Goal: Task Accomplishment & Management: Manage account settings

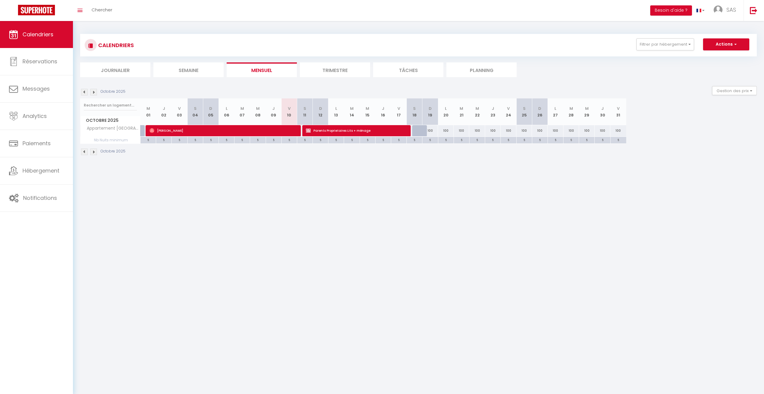
click at [695, 40] on li "Filtrer par hébergement Tous Maison Balesi Appart Palazzu [GEOGRAPHIC_DATA][PER…" at bounding box center [665, 44] width 65 height 12
click at [689, 43] on button "Filtrer par hébergement" at bounding box center [666, 44] width 58 height 12
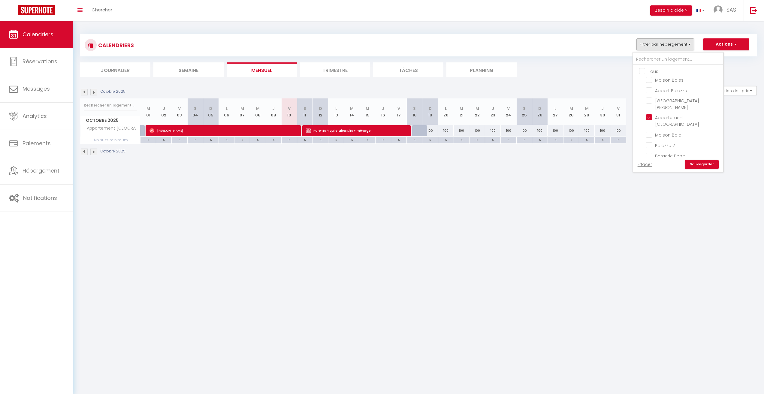
click at [644, 72] on input "Tous" at bounding box center [685, 71] width 90 height 6
checkbox input "true"
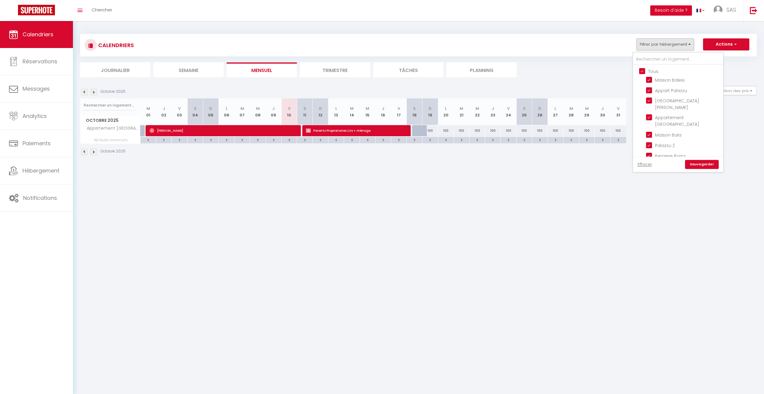
checkbox input "true"
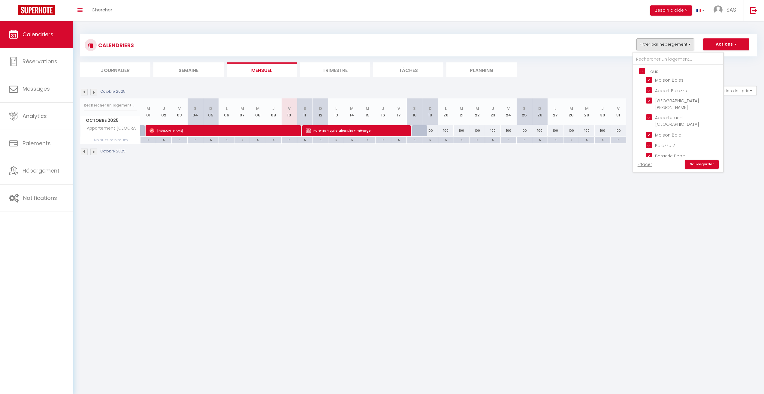
checkbox input "true"
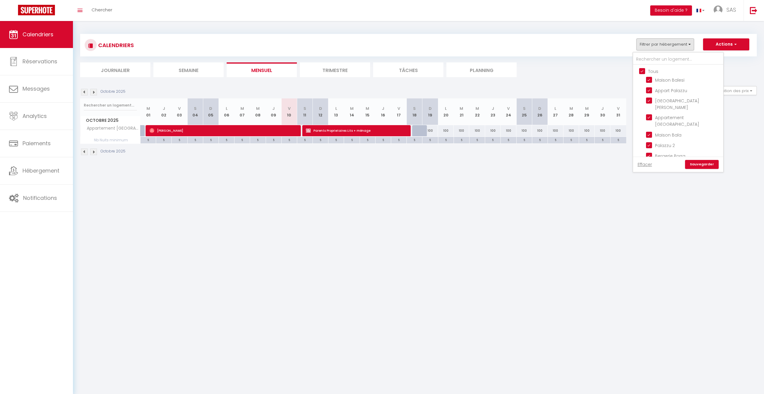
checkbox input "true"
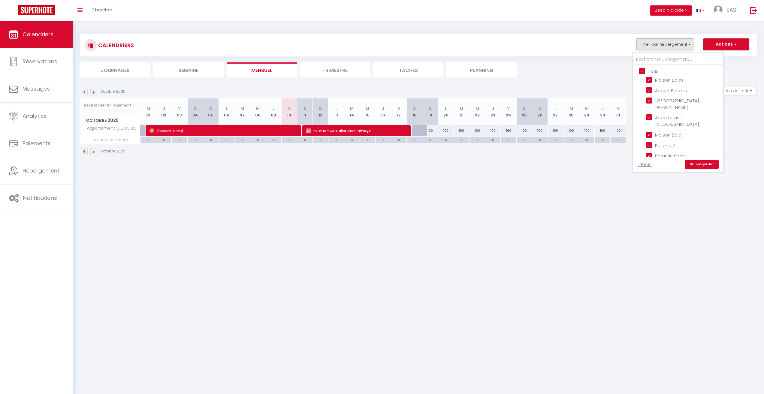
click at [644, 72] on input "Tous" at bounding box center [685, 71] width 90 height 6
checkbox input "false"
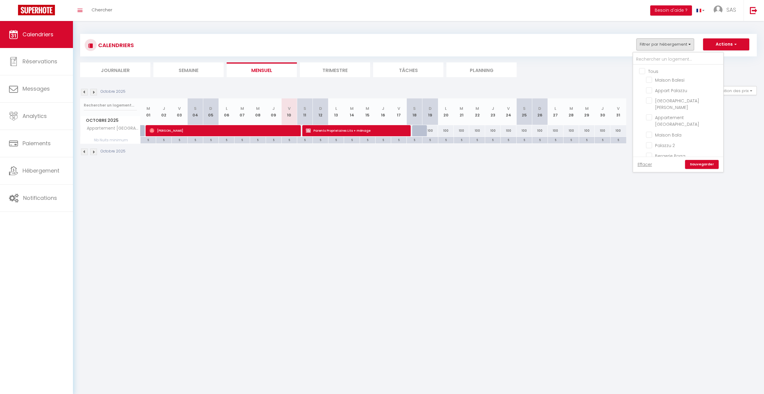
checkbox input "false"
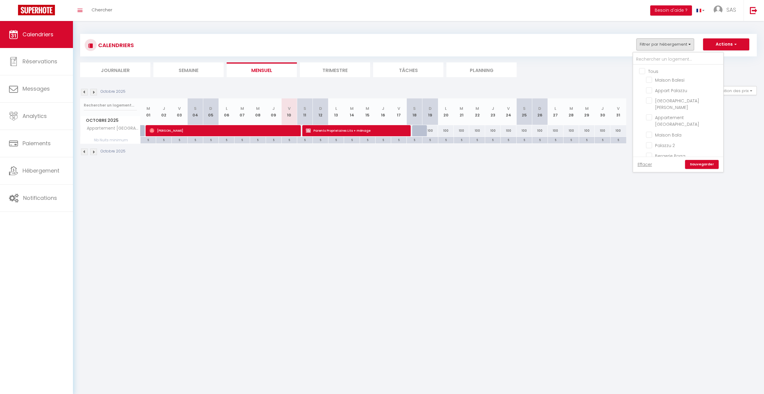
checkbox input "false"
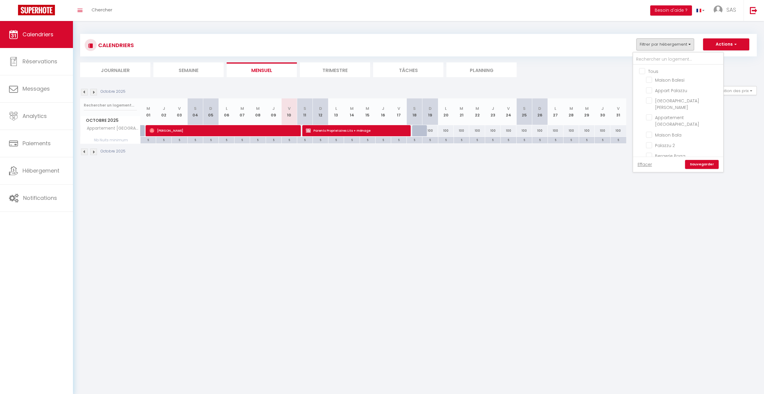
checkbox input "false"
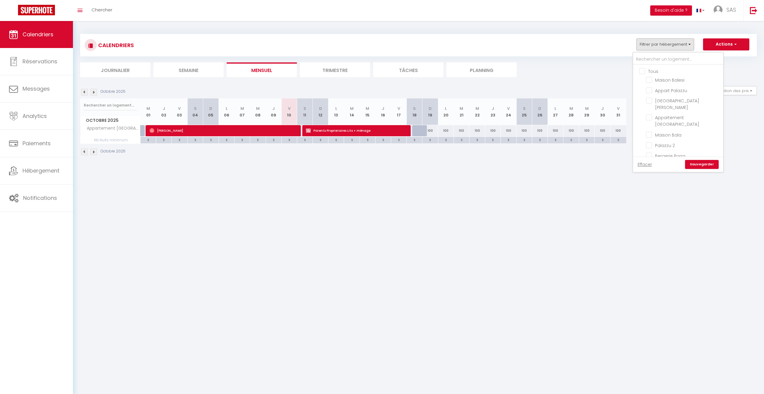
checkbox input "false"
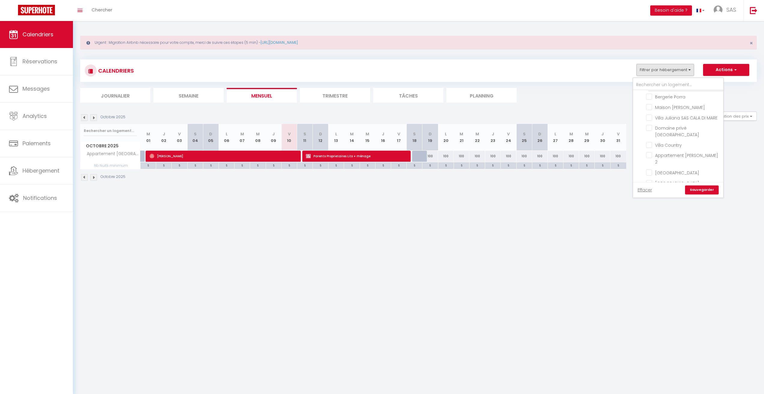
scroll to position [90, 0]
click at [652, 136] on input "Villa Country" at bounding box center [683, 139] width 75 height 6
checkbox input "true"
click at [706, 190] on link "Sauvegarder" at bounding box center [702, 190] width 34 height 9
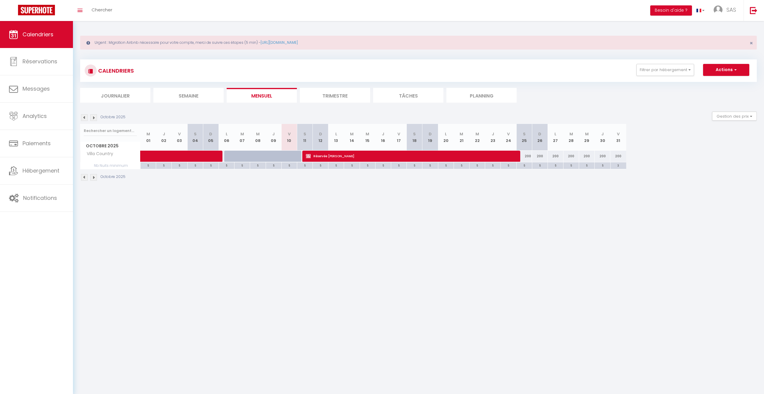
click at [93, 118] on img at bounding box center [93, 117] width 7 height 7
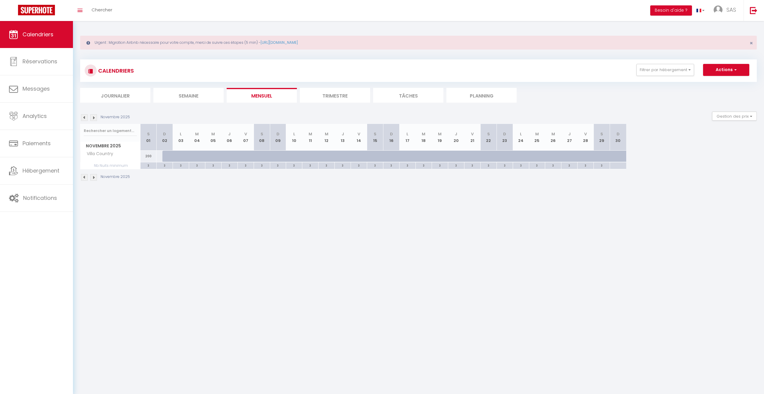
click at [83, 118] on img at bounding box center [84, 117] width 7 height 7
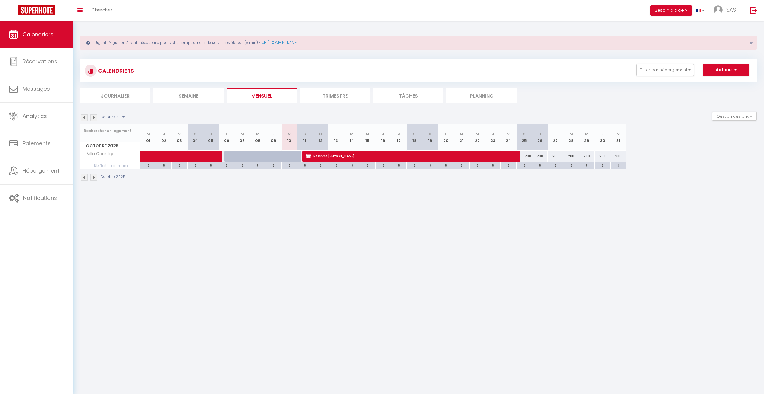
click at [91, 118] on img at bounding box center [93, 117] width 7 height 7
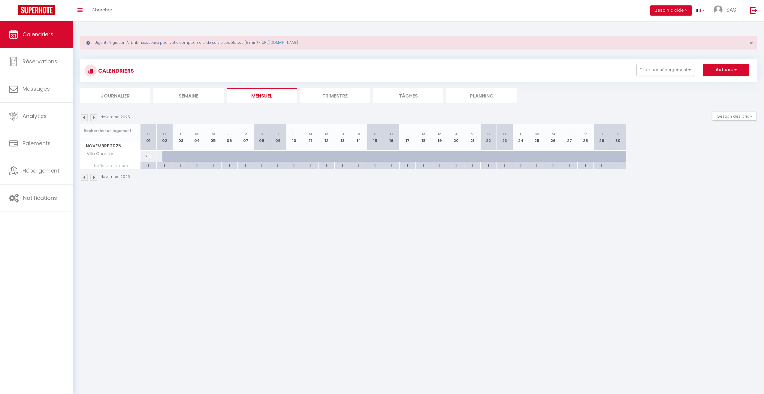
click at [92, 118] on img at bounding box center [93, 117] width 7 height 7
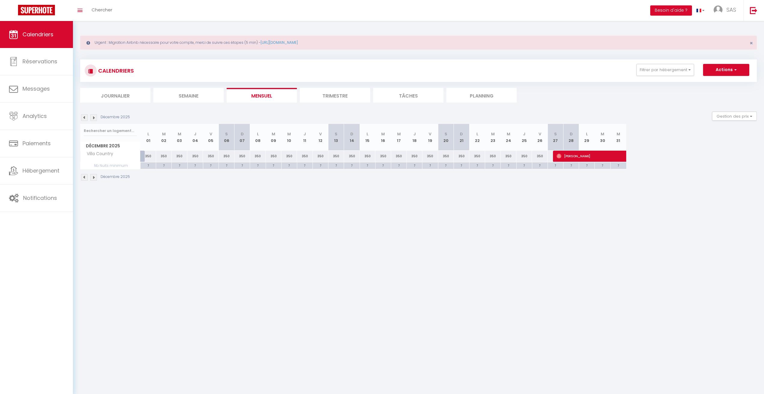
click at [150, 158] on div "350" at bounding box center [149, 156] width 16 height 11
type input "350"
type input "Lun 01 Décembre 2025"
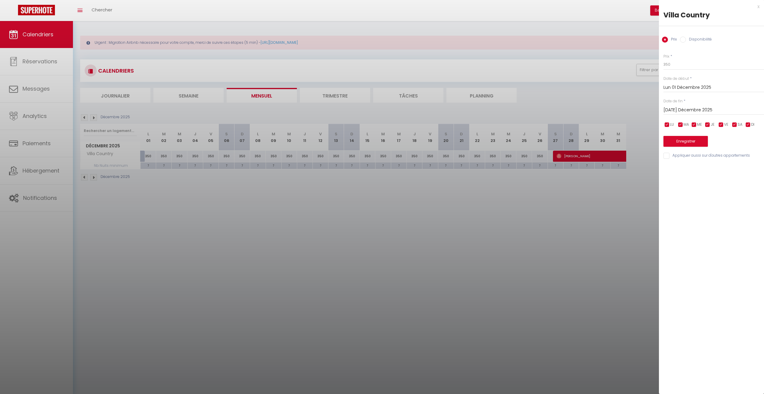
click at [678, 110] on input "[DATE] Décembre 2025" at bounding box center [714, 110] width 101 height 8
click at [744, 180] on span "27" at bounding box center [747, 181] width 13 height 12
type input "[PERSON_NAME] 27 Décembre 2025"
drag, startPoint x: 675, startPoint y: 66, endPoint x: 628, endPoint y: 66, distance: 47.2
click at [628, 66] on body "🟢 Des questions ou besoin d'assistance pour la migration AirBnB? Prenez rdv >>>…" at bounding box center [382, 218] width 764 height 394
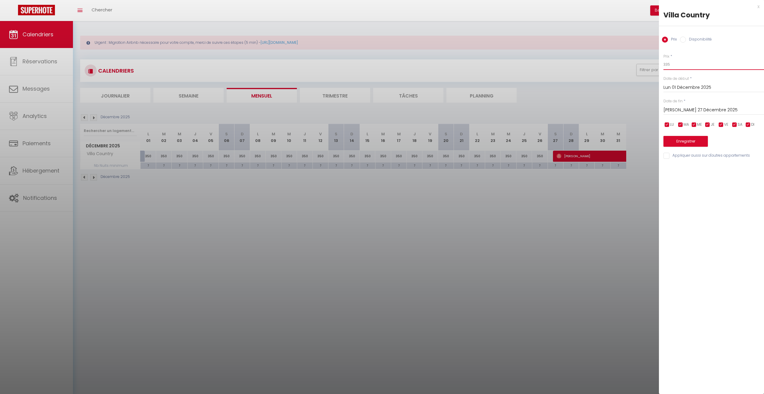
type input "335"
click at [697, 144] on button "Enregistrer" at bounding box center [686, 141] width 44 height 11
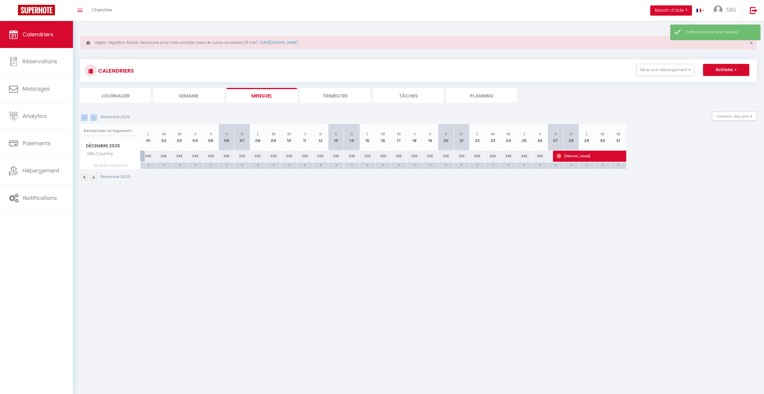
click at [93, 121] on div "Décembre 2025 Gestion des prix Nb Nuits minimum Règles Disponibilité" at bounding box center [418, 118] width 677 height 12
click at [96, 119] on img at bounding box center [93, 117] width 7 height 7
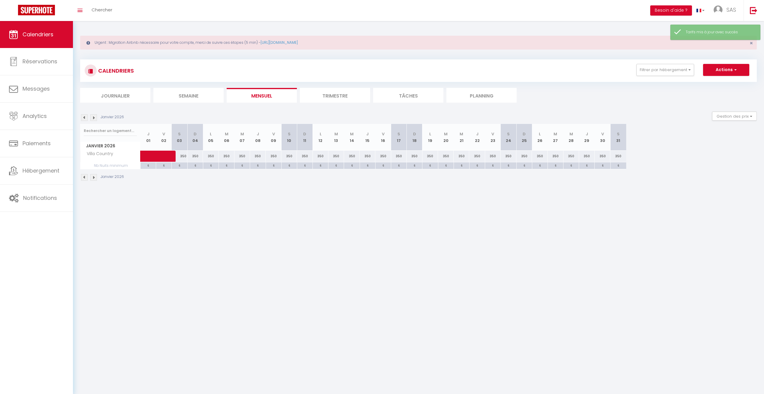
click at [184, 156] on div "350" at bounding box center [180, 156] width 16 height 11
type input "350"
type input "[PERSON_NAME] 03 Janvier 2026"
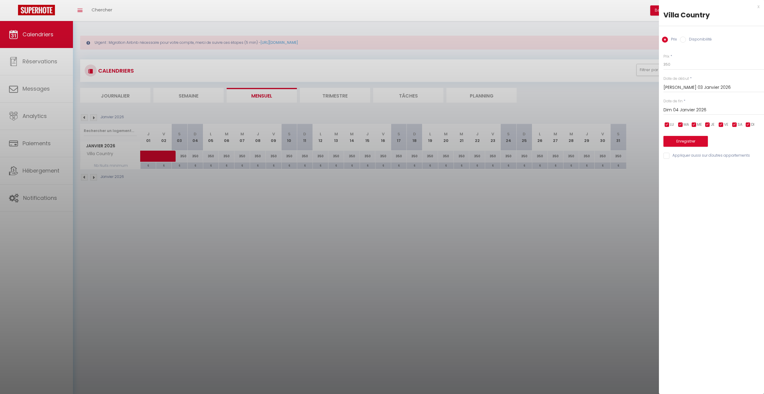
click at [674, 104] on div "Dim 04 Janvier 2026 < [DATE] > Dim Lun Mar Mer Jeu Ven Sam 1 2 3 4 5 6 7 8 9 10…" at bounding box center [714, 109] width 101 height 11
click at [676, 111] on input "Dim 04 Janvier 2026" at bounding box center [714, 110] width 101 height 8
click at [752, 122] on span ">" at bounding box center [747, 120] width 13 height 12
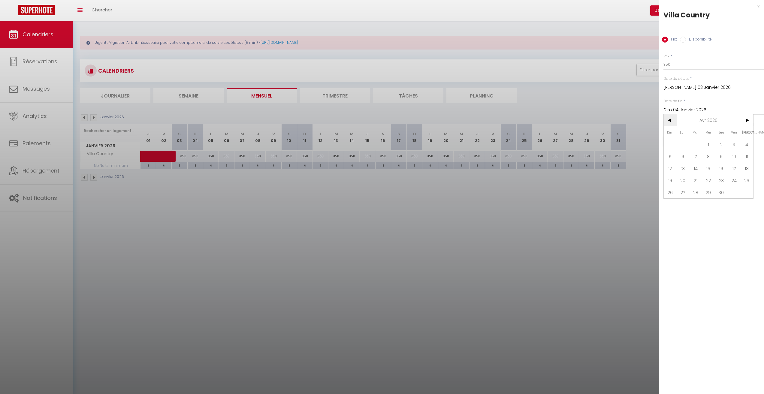
click at [673, 123] on span "<" at bounding box center [670, 120] width 13 height 12
click at [750, 122] on span ">" at bounding box center [747, 120] width 13 height 12
click at [724, 190] on span "30" at bounding box center [721, 193] width 13 height 12
type input "Jeu 30 Avril 2026"
drag, startPoint x: 675, startPoint y: 67, endPoint x: 639, endPoint y: 67, distance: 36.3
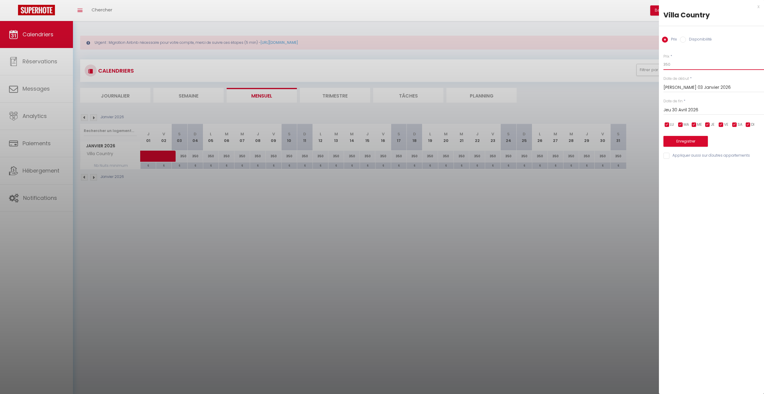
click at [639, 67] on body "🟢 Des questions ou besoin d'assistance pour la migration AirBnB? Prenez rdv >>>…" at bounding box center [382, 218] width 764 height 394
type input "335"
click at [687, 141] on button "Enregistrer" at bounding box center [686, 141] width 44 height 11
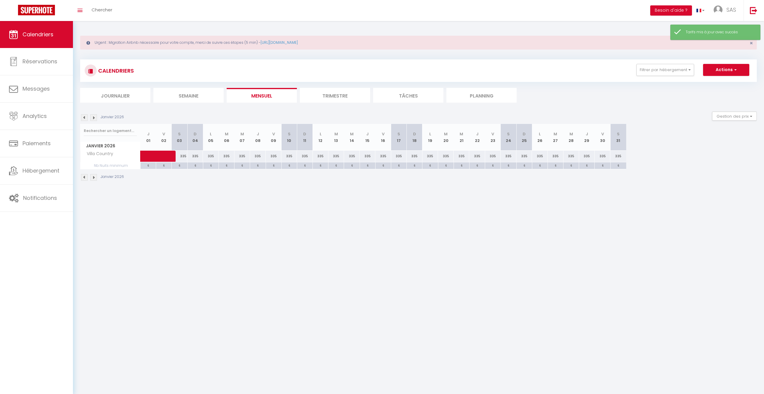
click at [94, 118] on img at bounding box center [93, 117] width 7 height 7
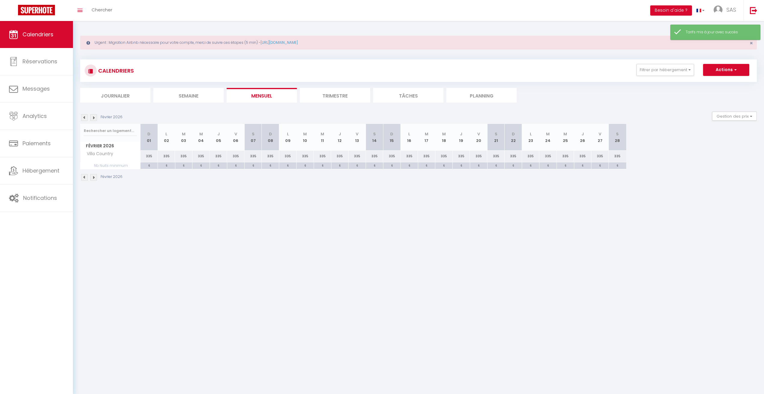
click at [93, 118] on img at bounding box center [93, 117] width 7 height 7
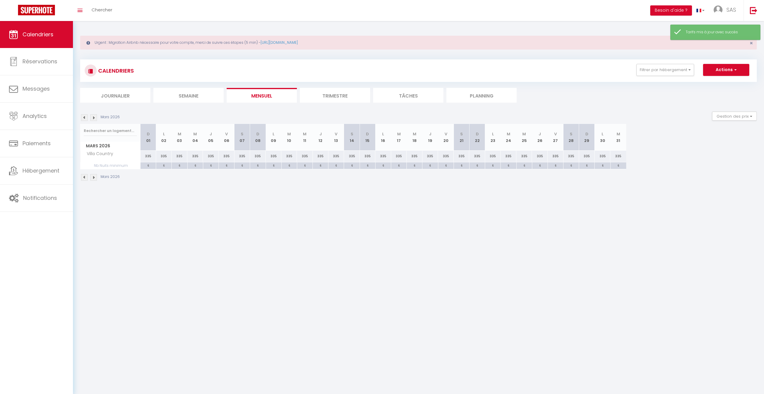
click at [93, 118] on img at bounding box center [93, 117] width 7 height 7
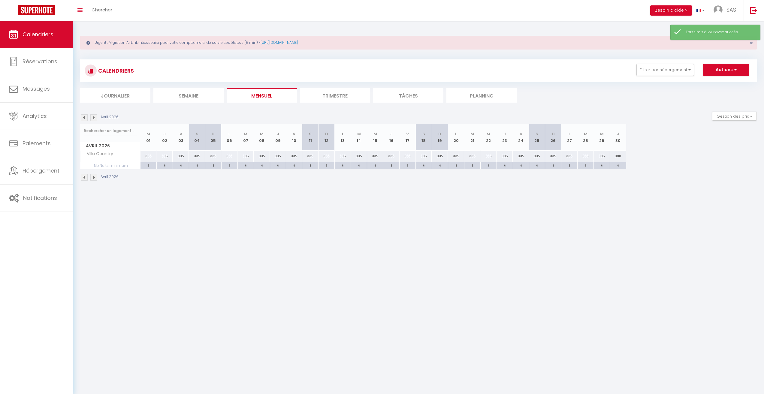
click at [93, 118] on img at bounding box center [93, 117] width 7 height 7
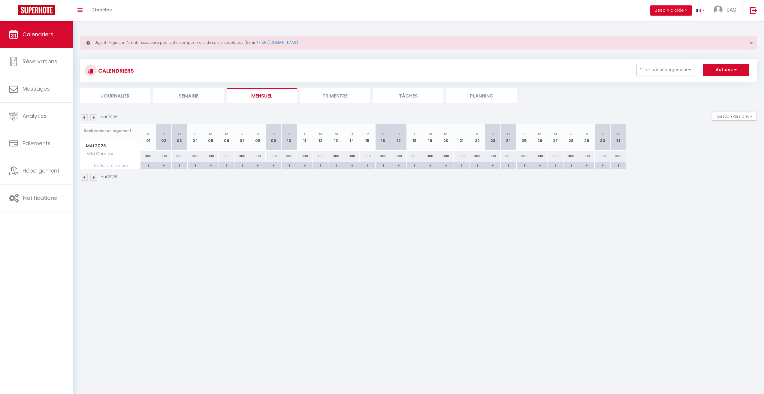
click at [148, 157] on div "380" at bounding box center [149, 156] width 16 height 11
type input "380"
type input "Ven 01 Mai 2026"
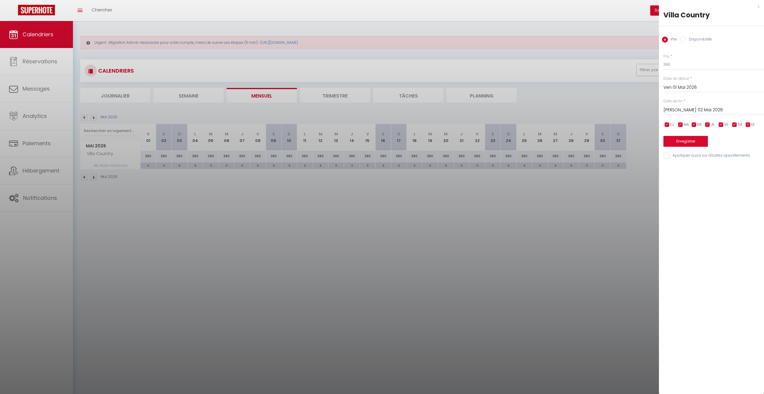
click at [676, 107] on input "[PERSON_NAME] 02 Mai 2026" at bounding box center [714, 110] width 101 height 8
click at [675, 207] on span "31" at bounding box center [670, 205] width 13 height 12
type input "Dim 31 Mai 2026"
drag, startPoint x: 677, startPoint y: 65, endPoint x: 636, endPoint y: 68, distance: 41.2
click at [636, 68] on body "🟢 Des questions ou besoin d'assistance pour la migration AirBnB? Prenez rdv >>>…" at bounding box center [382, 218] width 764 height 394
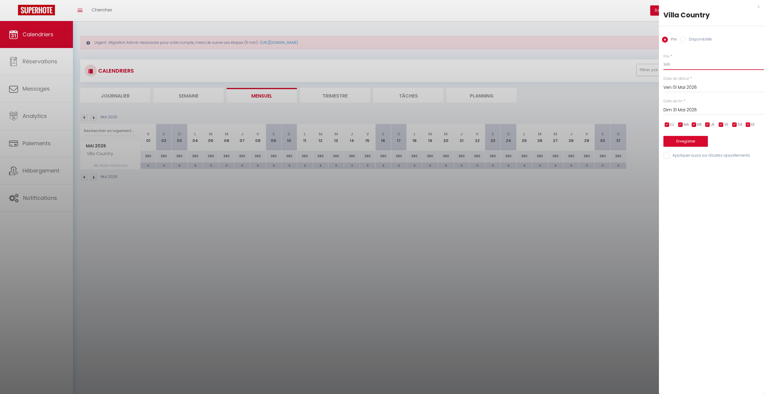
type input "345"
click at [687, 138] on button "Enregistrer" at bounding box center [686, 141] width 44 height 11
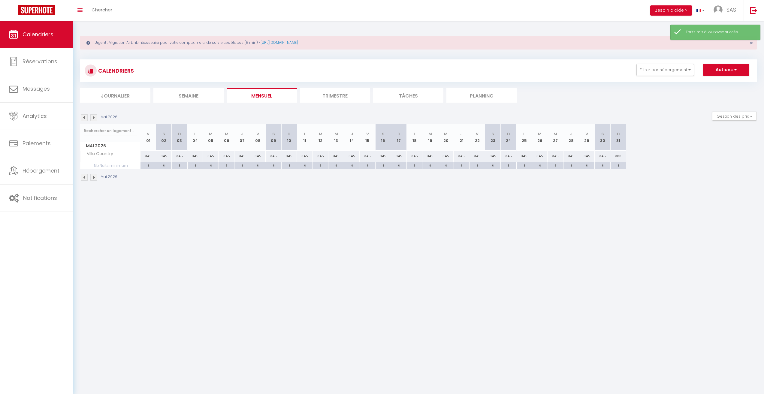
click at [620, 159] on div "380" at bounding box center [619, 156] width 16 height 11
type input "380"
type input "Dim 31 Mai 2026"
type input "Lun 01 Juin 2026"
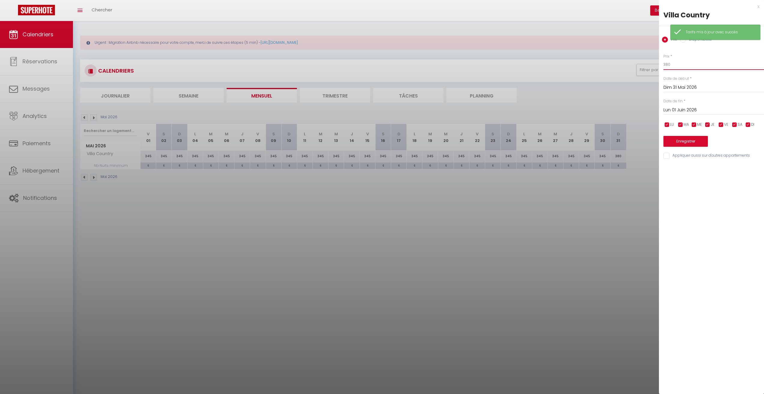
drag, startPoint x: 676, startPoint y: 67, endPoint x: 631, endPoint y: 69, distance: 45.1
click at [633, 69] on body "🟢 Des questions ou besoin d'assistance pour la migration AirBnB? Prenez rdv >>>…" at bounding box center [382, 218] width 764 height 394
type input "345"
click at [691, 142] on button "Enregistrer" at bounding box center [686, 141] width 44 height 11
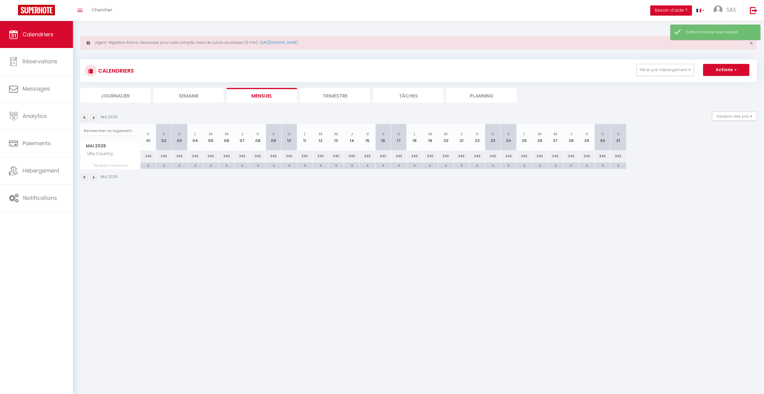
click at [94, 117] on img at bounding box center [93, 117] width 7 height 7
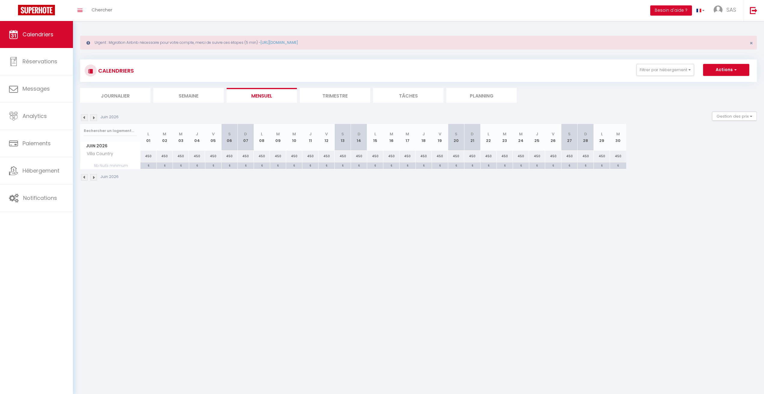
click at [149, 157] on div "450" at bounding box center [149, 156] width 16 height 11
type input "450"
type input "Lun 01 Juin 2026"
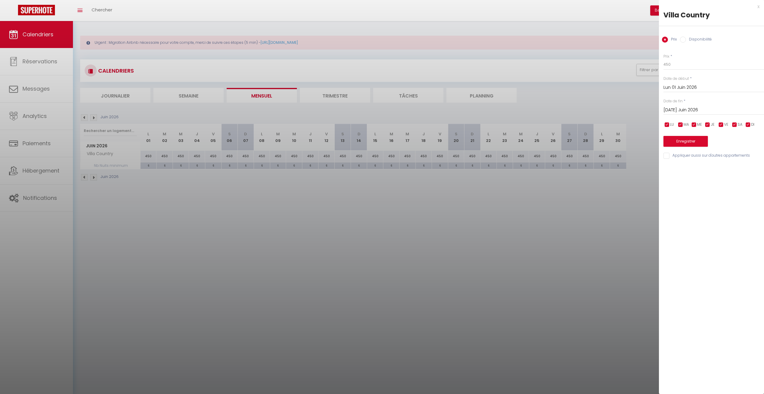
click at [672, 108] on input "[DATE] Juin 2026" at bounding box center [714, 110] width 101 height 8
drag, startPoint x: 745, startPoint y: 167, endPoint x: 700, endPoint y: 120, distance: 65.4
click at [746, 167] on span "20" at bounding box center [747, 169] width 13 height 12
type input "[PERSON_NAME] 20 Juin 2026"
drag, startPoint x: 675, startPoint y: 65, endPoint x: 625, endPoint y: 68, distance: 49.6
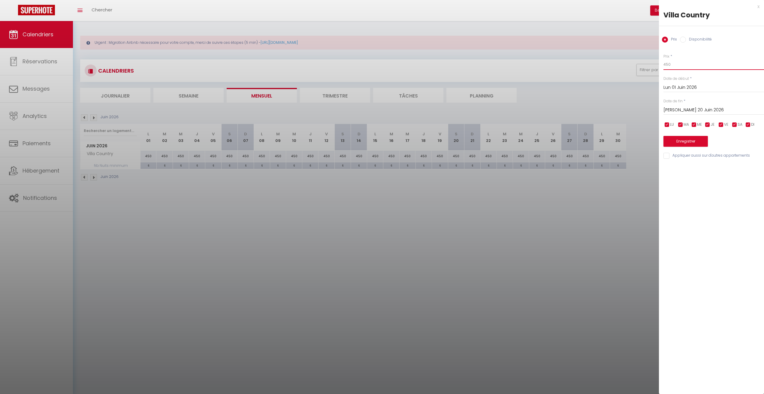
click at [625, 68] on body "🟢 Des questions ou besoin d'assistance pour la migration AirBnB? Prenez rdv >>>…" at bounding box center [382, 218] width 764 height 394
type input "405"
click at [681, 141] on button "Enregistrer" at bounding box center [686, 141] width 44 height 11
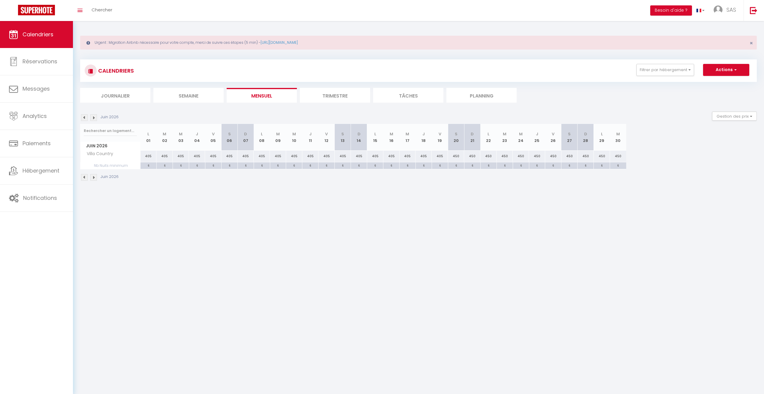
click at [458, 157] on div "450" at bounding box center [456, 156] width 16 height 11
type input "450"
type input "[PERSON_NAME] 20 Juin 2026"
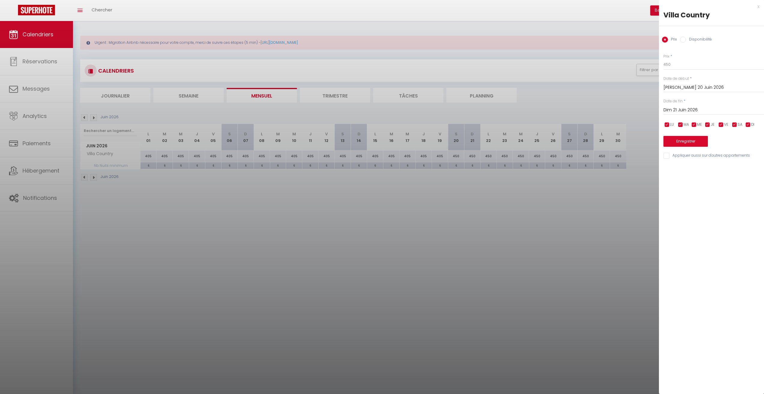
click at [679, 109] on input "Dim 21 Juin 2026" at bounding box center [714, 110] width 101 height 8
click at [695, 192] on span "30" at bounding box center [696, 193] width 13 height 12
type input "[DATE] Juin 2026"
drag, startPoint x: 673, startPoint y: 64, endPoint x: 633, endPoint y: 65, distance: 40.3
click at [633, 65] on body "🟢 Des questions ou besoin d'assistance pour la migration AirBnB? Prenez rdv >>>…" at bounding box center [382, 218] width 764 height 394
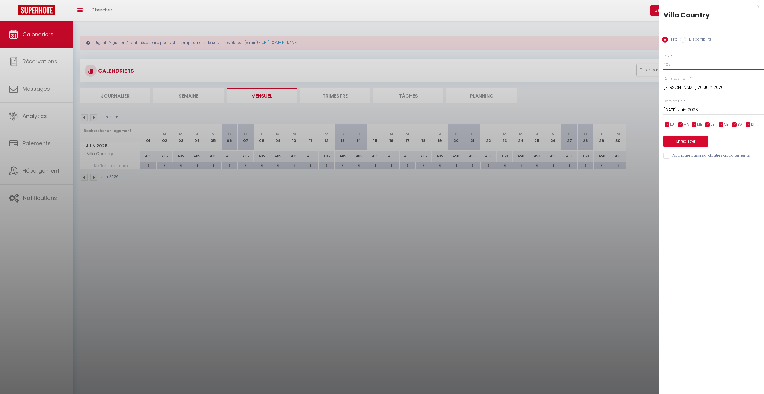
type input "405"
click at [698, 142] on button "Enregistrer" at bounding box center [686, 141] width 44 height 11
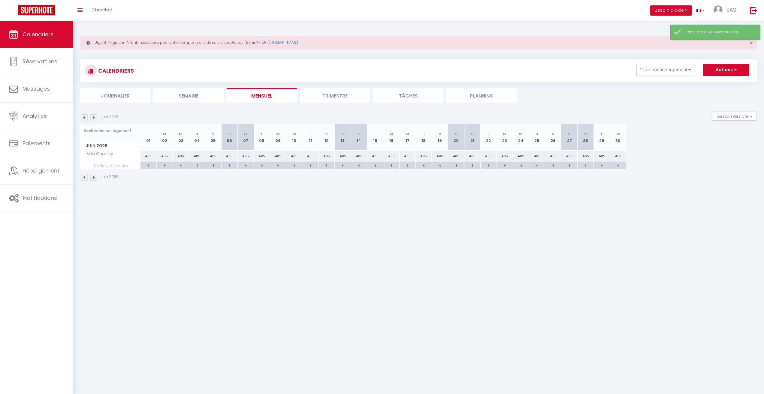
click at [620, 156] on div "450" at bounding box center [618, 156] width 16 height 11
type input "450"
type input "[DATE] Juin 2026"
type input "Mer 01 Juillet 2026"
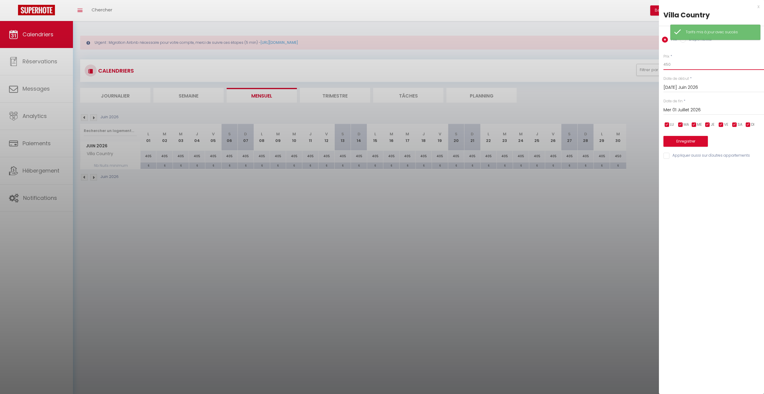
drag, startPoint x: 675, startPoint y: 63, endPoint x: 646, endPoint y: 67, distance: 29.3
click at [646, 66] on body "🟢 Des questions ou besoin d'assistance pour la migration AirBnB? Prenez rdv >>>…" at bounding box center [382, 218] width 764 height 394
type input "405"
click at [686, 143] on button "Enregistrer" at bounding box center [686, 141] width 44 height 11
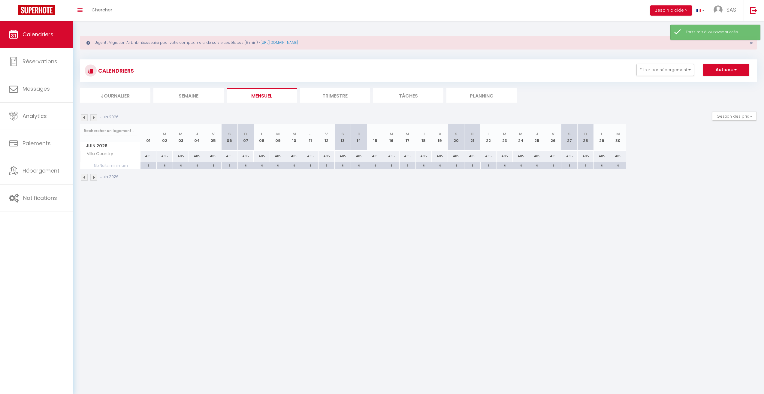
click at [94, 118] on img at bounding box center [93, 117] width 7 height 7
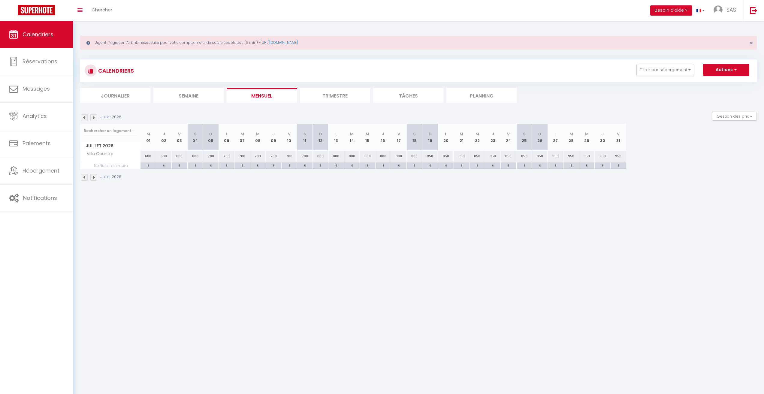
click at [93, 119] on img at bounding box center [93, 117] width 7 height 7
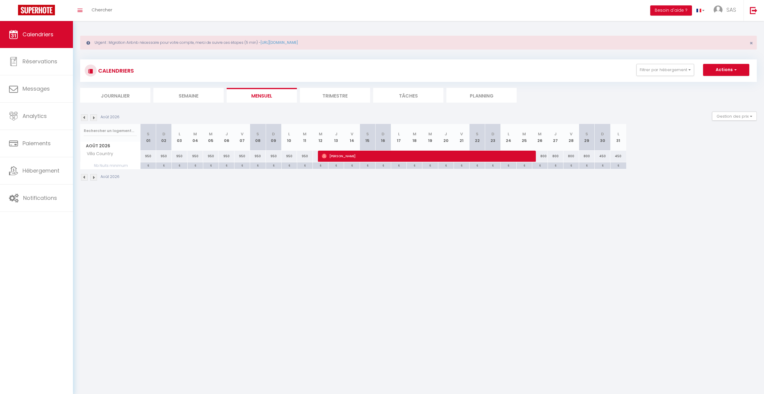
click at [88, 118] on div "Août 2026" at bounding box center [100, 117] width 41 height 7
click at [87, 117] on img at bounding box center [84, 117] width 7 height 7
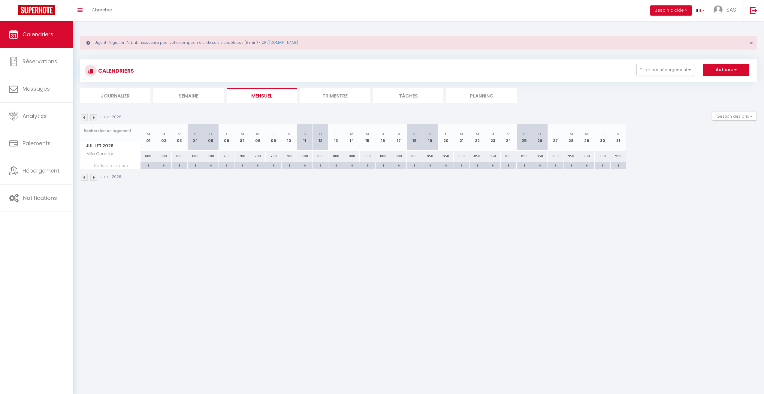
click at [93, 118] on img at bounding box center [93, 117] width 7 height 7
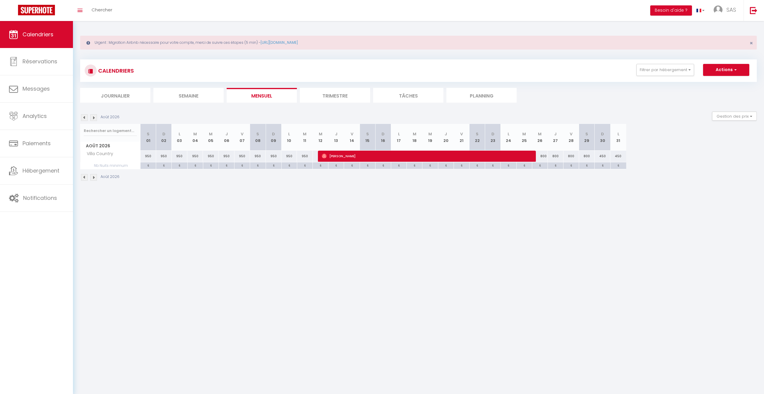
click at [87, 118] on img at bounding box center [84, 117] width 7 height 7
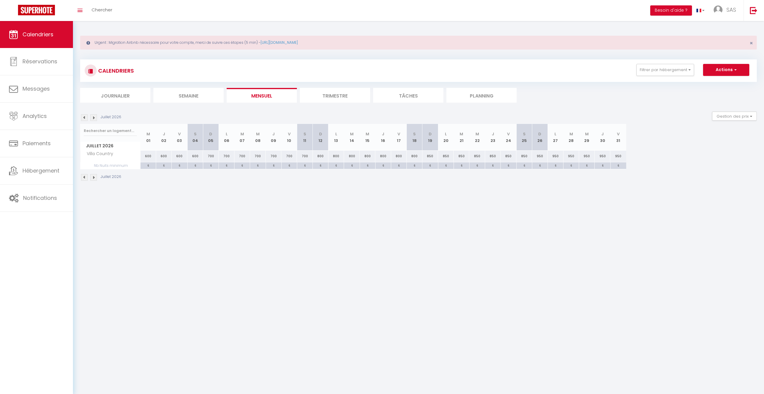
click at [96, 117] on img at bounding box center [93, 117] width 7 height 7
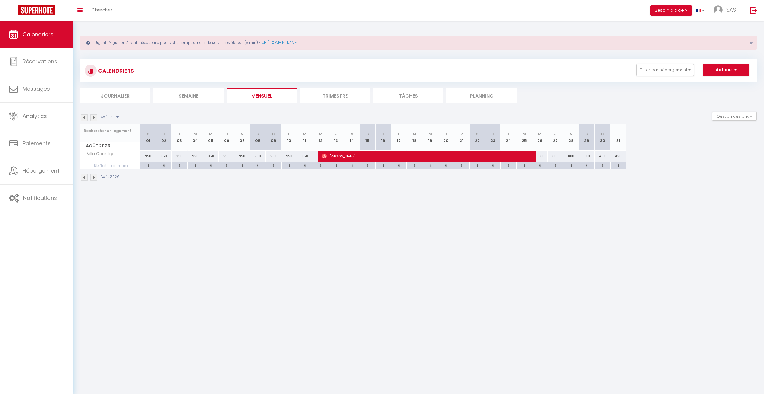
click at [84, 118] on img at bounding box center [84, 117] width 7 height 7
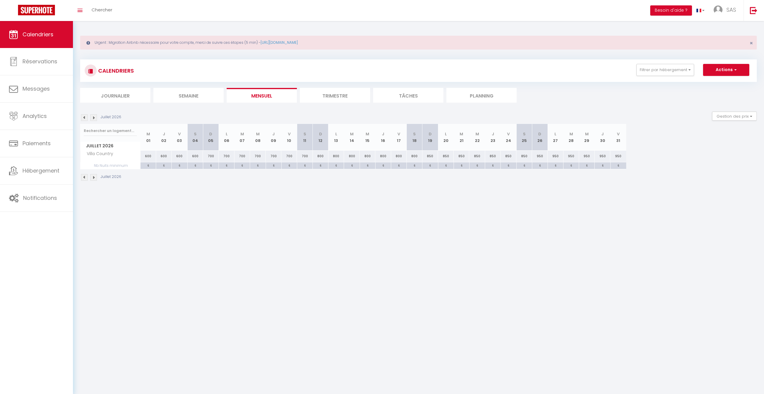
drag, startPoint x: 541, startPoint y: 156, endPoint x: 538, endPoint y: 157, distance: 3.2
click at [541, 156] on div "950" at bounding box center [540, 156] width 16 height 11
type input "950"
type input "Dim 26 Juillet 2026"
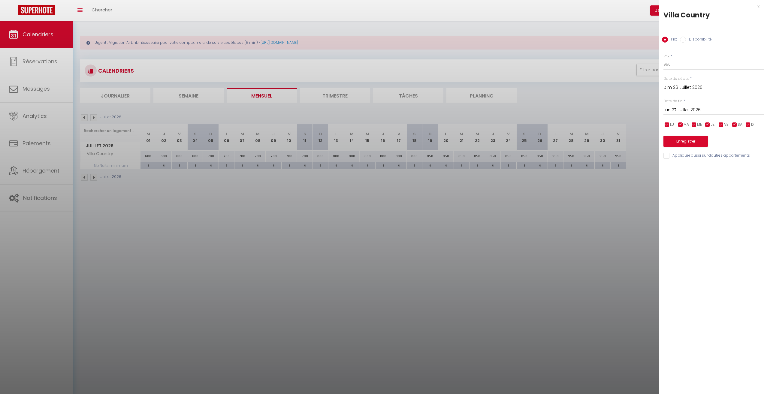
click at [678, 111] on input "Lun 27 Juillet 2026" at bounding box center [714, 110] width 101 height 8
click at [749, 120] on span ">" at bounding box center [747, 120] width 13 height 12
click at [694, 169] on span "11" at bounding box center [696, 169] width 13 height 12
type input "[DATE] Août 2026"
drag, startPoint x: 674, startPoint y: 65, endPoint x: 653, endPoint y: 69, distance: 20.8
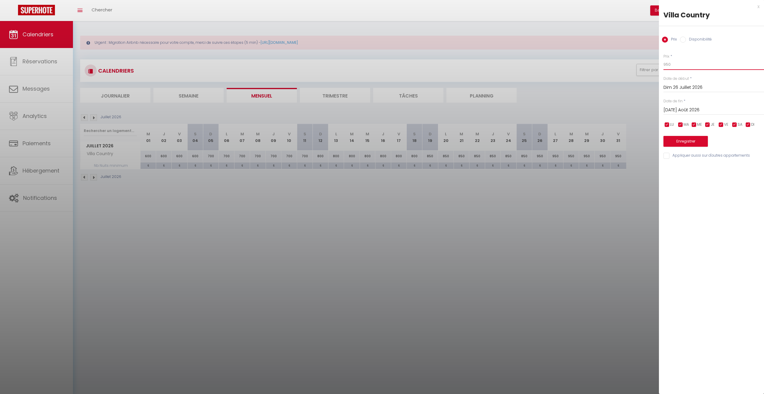
click at [653, 69] on body "🟢 Des questions ou besoin d'assistance pour la migration AirBnB? Prenez rdv >>>…" at bounding box center [382, 218] width 764 height 394
type input "900"
click at [681, 137] on button "Enregistrer" at bounding box center [686, 141] width 44 height 11
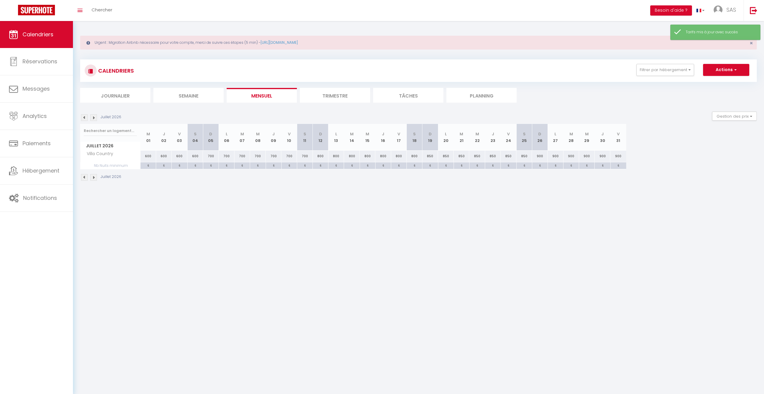
click at [95, 116] on img at bounding box center [93, 117] width 7 height 7
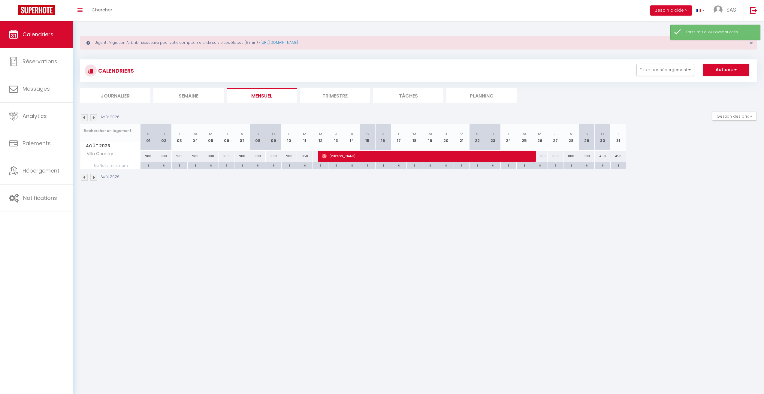
click at [303, 157] on div "950" at bounding box center [305, 156] width 16 height 11
type input "950"
type input "[DATE] Août 2026"
type input "Mer 12 Août 2026"
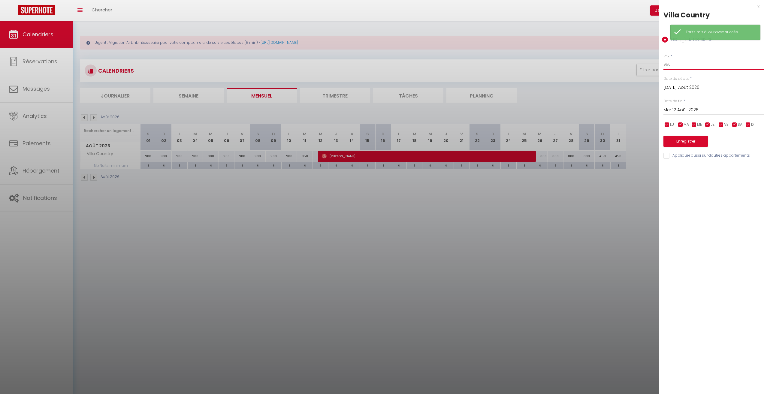
drag, startPoint x: 677, startPoint y: 68, endPoint x: 616, endPoint y: 71, distance: 61.4
click at [616, 70] on body "🟢 Des questions ou besoin d'assistance pour la migration AirBnB? Prenez rdv >>>…" at bounding box center [382, 218] width 764 height 394
type input "900"
click at [692, 139] on button "Enregistrer" at bounding box center [686, 141] width 44 height 11
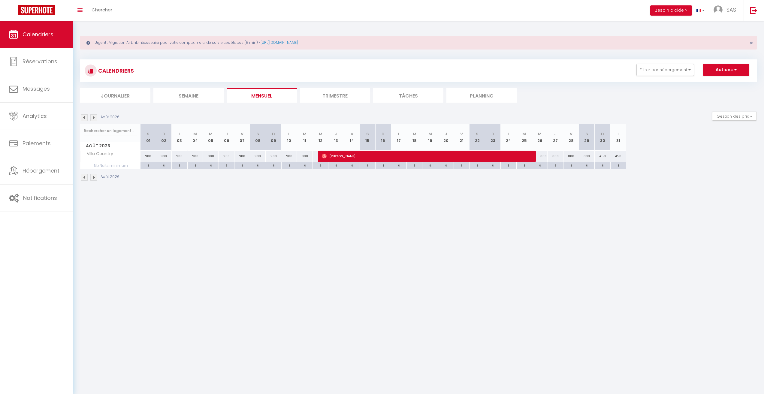
click at [545, 153] on div "800" at bounding box center [540, 156] width 16 height 11
type input "800"
type input "Mer 26 Août 2026"
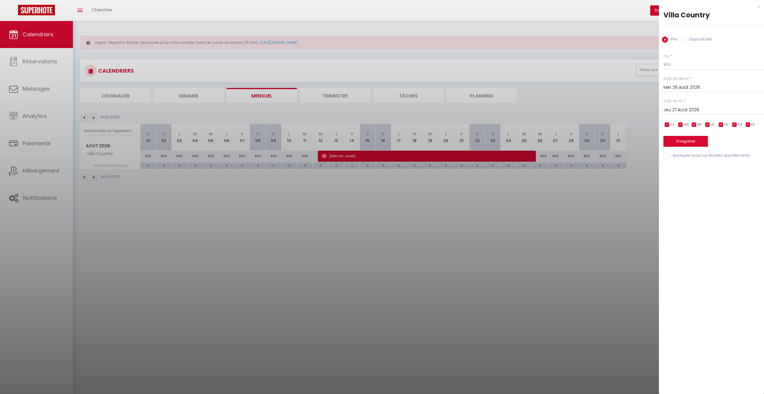
click at [693, 111] on input "Jeu 27 Août 2026" at bounding box center [714, 110] width 101 height 8
click at [680, 202] on span "31" at bounding box center [683, 205] width 13 height 12
type input "Lun 31 Août 2026"
drag, startPoint x: 681, startPoint y: 65, endPoint x: 628, endPoint y: 70, distance: 54.0
click at [627, 71] on body "🟢 Des questions ou besoin d'assistance pour la migration AirBnB? Prenez rdv >>>…" at bounding box center [382, 218] width 764 height 394
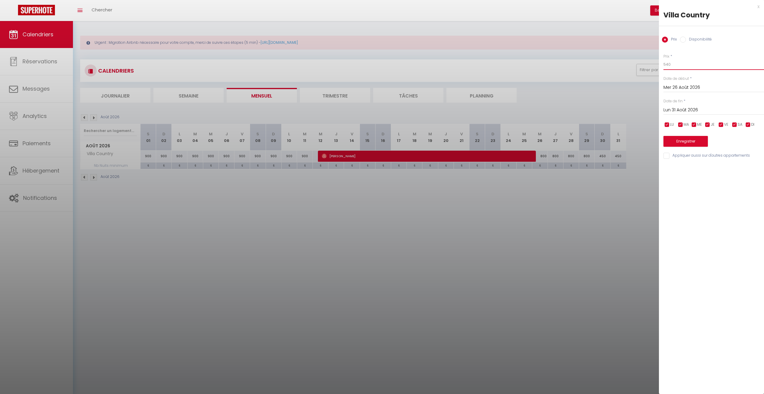
type input "540"
click at [683, 138] on button "Enregistrer" at bounding box center [686, 141] width 44 height 11
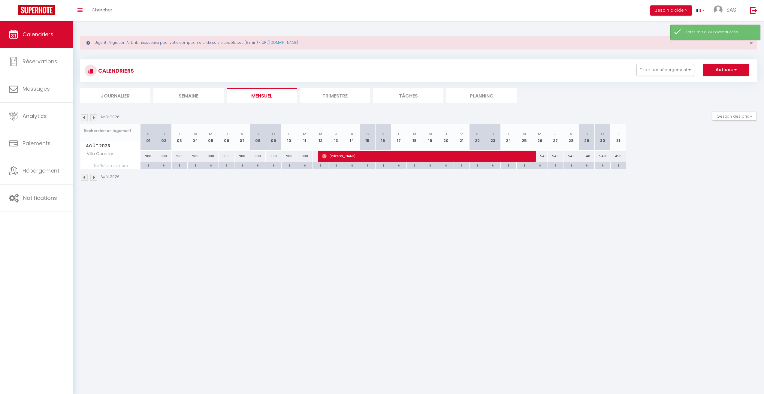
click at [620, 156] on div "450" at bounding box center [619, 156] width 16 height 11
type input "450"
type input "Lun 31 Août 2026"
type input "[DATE] Septembre 2026"
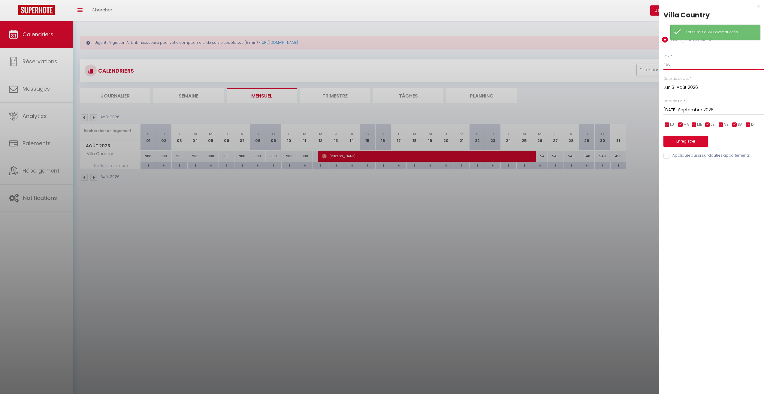
drag, startPoint x: 670, startPoint y: 65, endPoint x: 646, endPoint y: 68, distance: 23.6
click at [646, 68] on body "🟢 Des questions ou besoin d'assistance pour la migration AirBnB? Prenez rdv >>>…" at bounding box center [382, 218] width 764 height 394
type input "540"
click at [679, 142] on button "Enregistrer" at bounding box center [686, 141] width 44 height 11
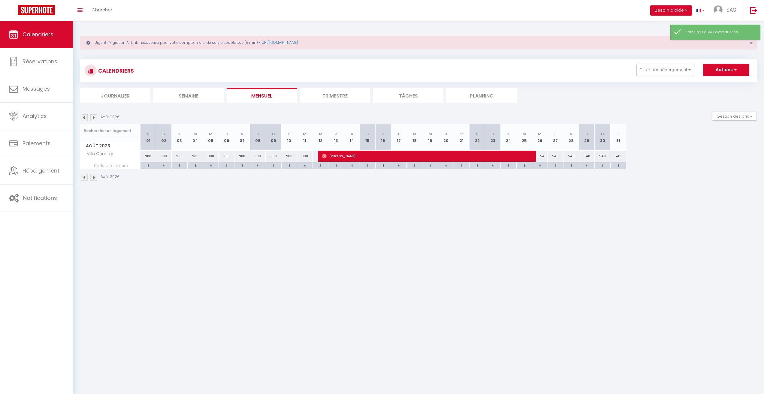
click at [81, 116] on img at bounding box center [84, 117] width 7 height 7
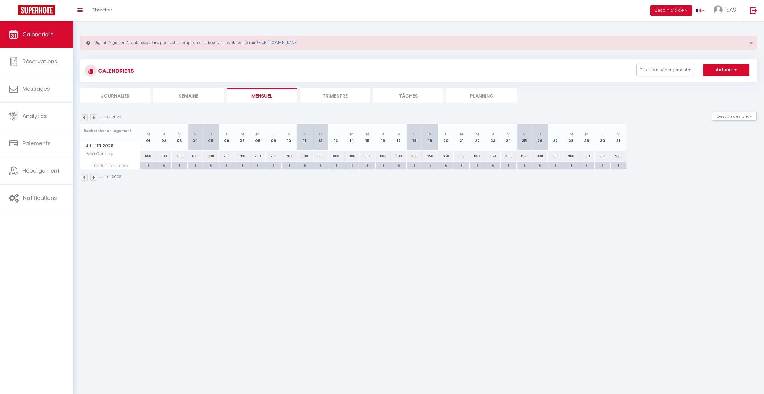
click at [429, 158] on div "850" at bounding box center [431, 156] width 16 height 11
type input "850"
type input "Dim 19 Juillet 2026"
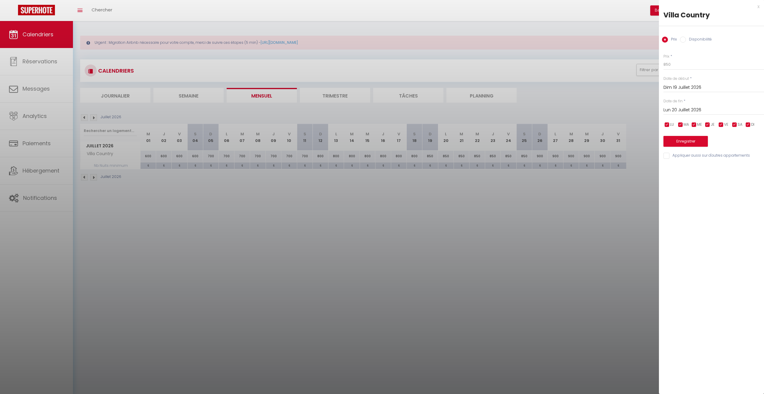
click at [695, 111] on input "Lun 20 Juillet 2026" at bounding box center [714, 110] width 101 height 8
click at [743, 179] on span "25" at bounding box center [747, 181] width 13 height 12
type input "[PERSON_NAME] 25 Juillet 2026"
drag, startPoint x: 658, startPoint y: 67, endPoint x: 618, endPoint y: 69, distance: 40.0
click at [618, 69] on body "🟢 Des questions ou besoin d'assistance pour la migration AirBnB? Prenez rdv >>>…" at bounding box center [382, 218] width 764 height 394
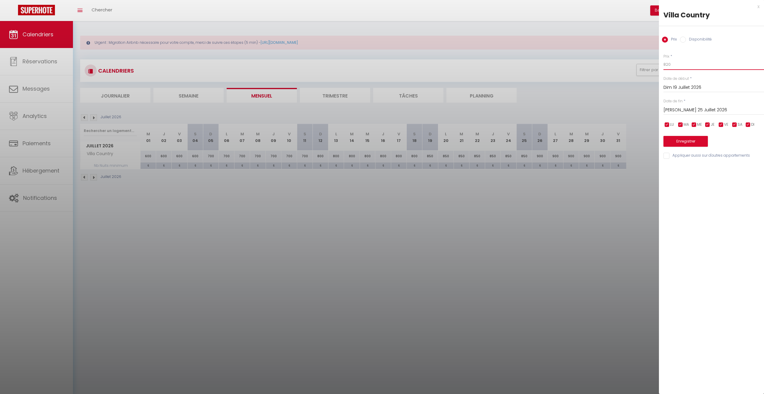
type input "820"
click at [704, 143] on button "Enregistrer" at bounding box center [686, 141] width 44 height 11
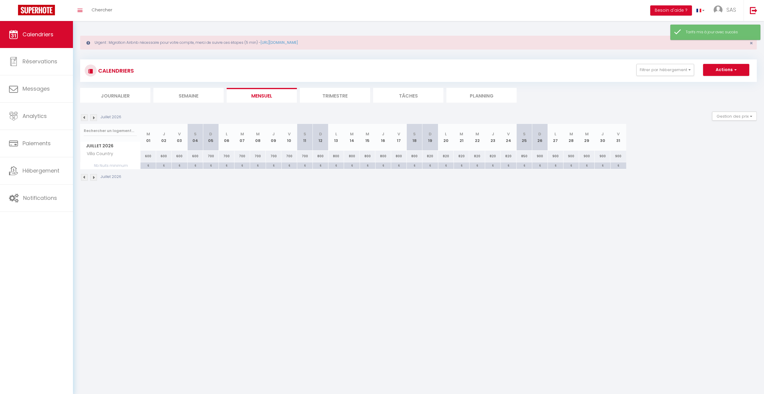
click at [526, 157] on div "850" at bounding box center [525, 156] width 16 height 11
type input "850"
type input "[PERSON_NAME] 25 Juillet 2026"
type input "Dim 26 Juillet 2026"
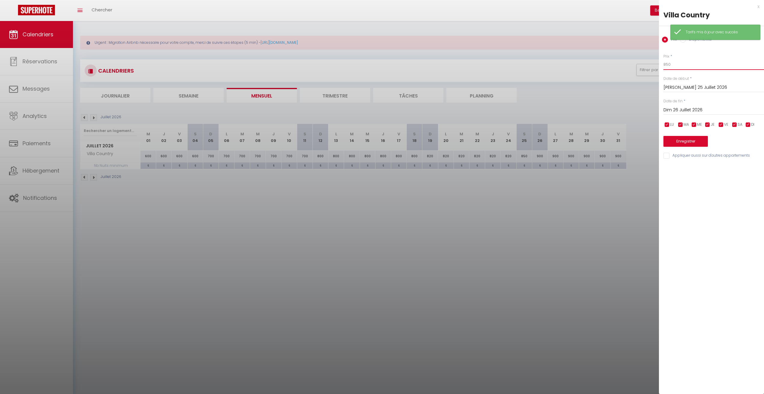
drag, startPoint x: 683, startPoint y: 66, endPoint x: 619, endPoint y: 71, distance: 64.2
click at [621, 73] on body "🟢 Des questions ou besoin d'assistance pour la migration AirBnB? Prenez rdv >>>…" at bounding box center [382, 218] width 764 height 394
type input "820"
click at [694, 146] on button "Enregistrer" at bounding box center [686, 141] width 44 height 11
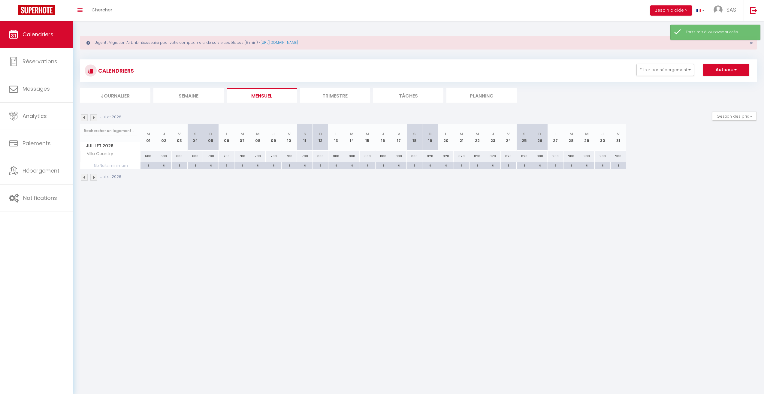
click at [93, 117] on img at bounding box center [93, 117] width 7 height 7
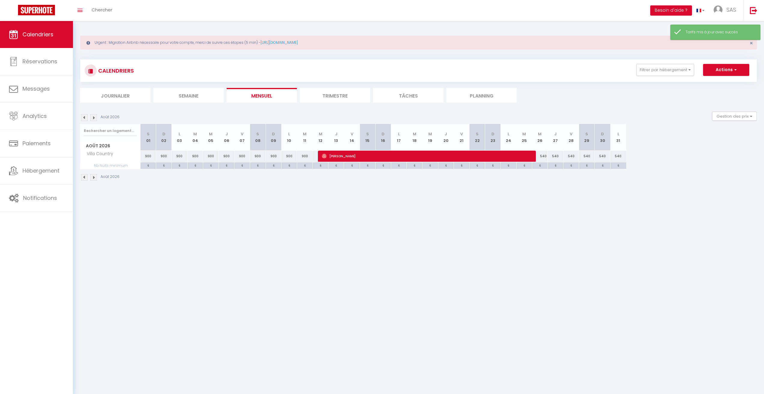
click at [85, 118] on img at bounding box center [84, 117] width 7 height 7
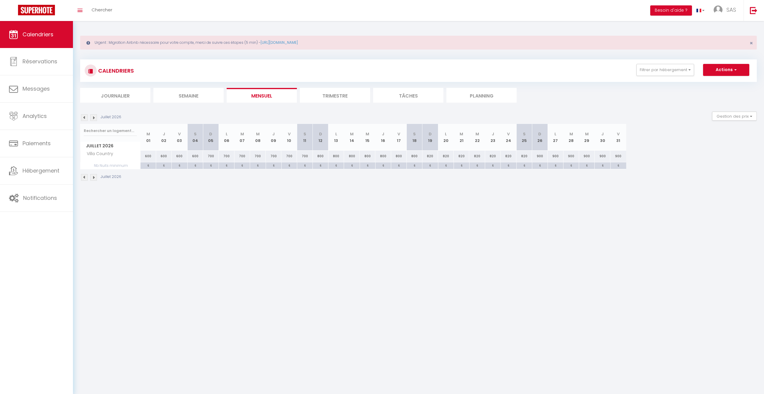
click at [93, 117] on img at bounding box center [93, 117] width 7 height 7
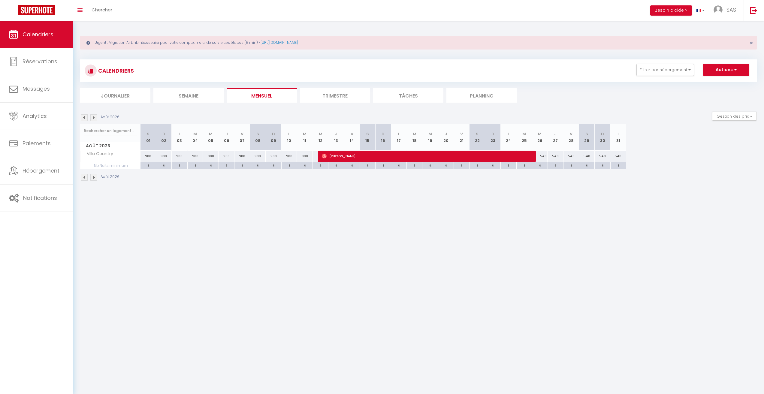
click at [85, 116] on img at bounding box center [84, 117] width 7 height 7
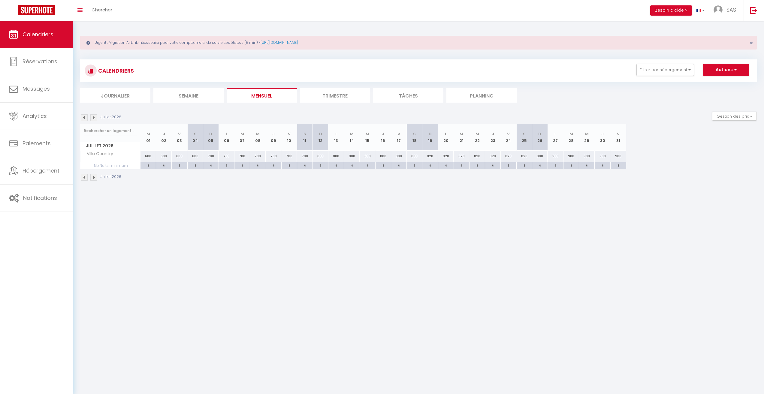
click at [541, 158] on div "900" at bounding box center [540, 156] width 16 height 11
type input "900"
type input "Dim 26 Juillet 2026"
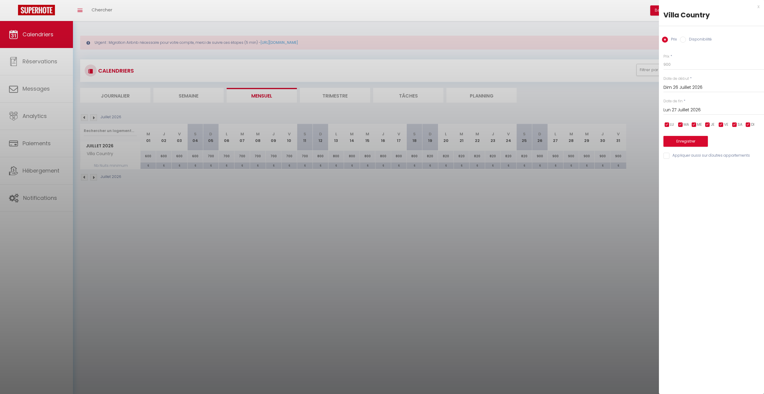
click at [688, 110] on input "Lun 27 Juillet 2026" at bounding box center [714, 110] width 101 height 8
click at [750, 124] on span ">" at bounding box center [747, 120] width 13 height 12
click at [700, 169] on span "11" at bounding box center [696, 169] width 13 height 12
type input "[DATE] Août 2026"
drag, startPoint x: 677, startPoint y: 65, endPoint x: 640, endPoint y: 63, distance: 37.3
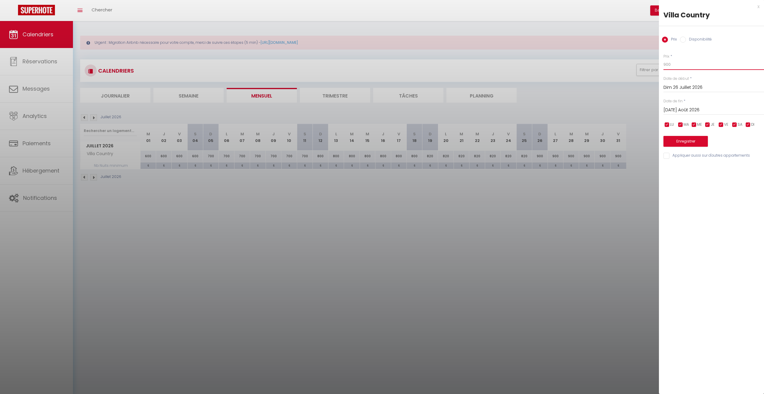
click at [640, 63] on body "🟢 Des questions ou besoin d'assistance pour la migration AirBnB? Prenez rdv >>>…" at bounding box center [382, 218] width 764 height 394
type input "850"
click at [690, 140] on button "Enregistrer" at bounding box center [686, 141] width 44 height 11
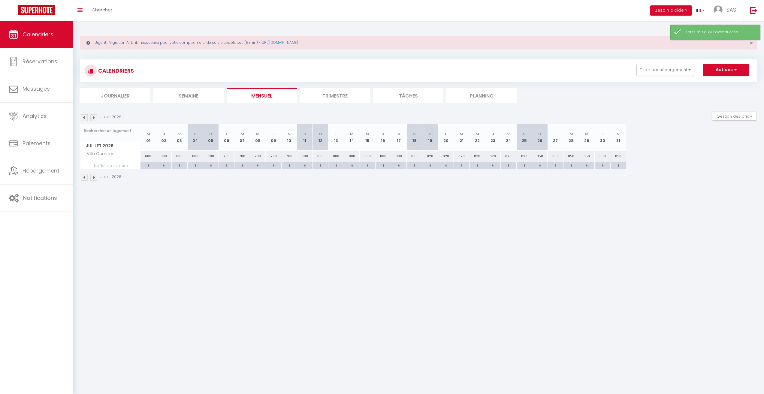
click at [93, 117] on img at bounding box center [93, 117] width 7 height 7
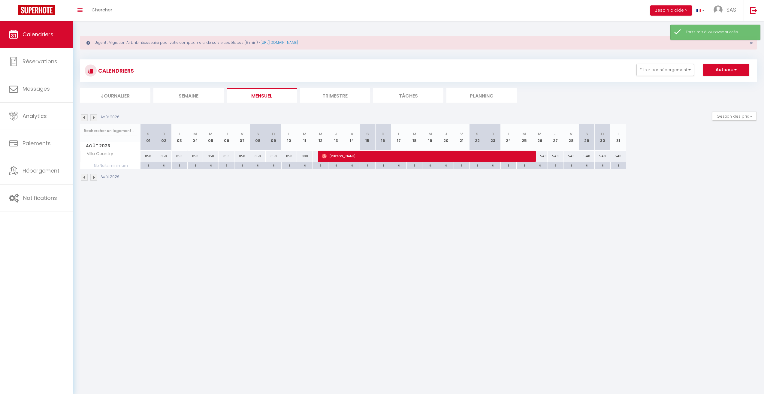
click at [304, 157] on div "900" at bounding box center [305, 156] width 16 height 11
type input "900"
type input "[DATE] Août 2026"
type input "Mer 12 Août 2026"
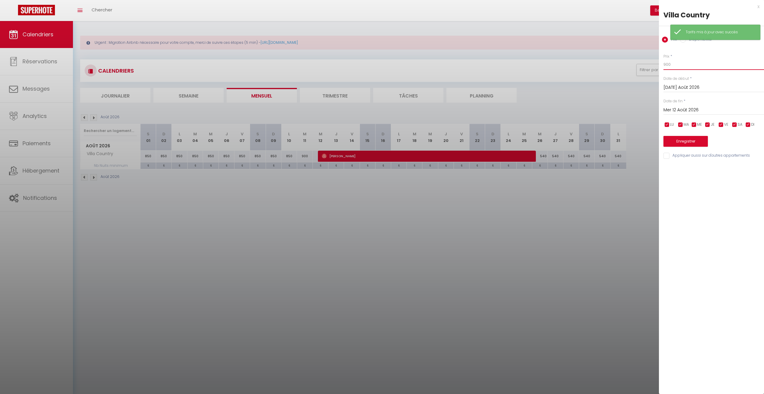
drag, startPoint x: 664, startPoint y: 63, endPoint x: 621, endPoint y: 68, distance: 43.6
click at [621, 68] on body "🟢 Des questions ou besoin d'assistance pour la migration AirBnB? Prenez rdv >>>…" at bounding box center [382, 218] width 764 height 394
type input "850"
click at [699, 138] on button "Enregistrer" at bounding box center [686, 141] width 44 height 11
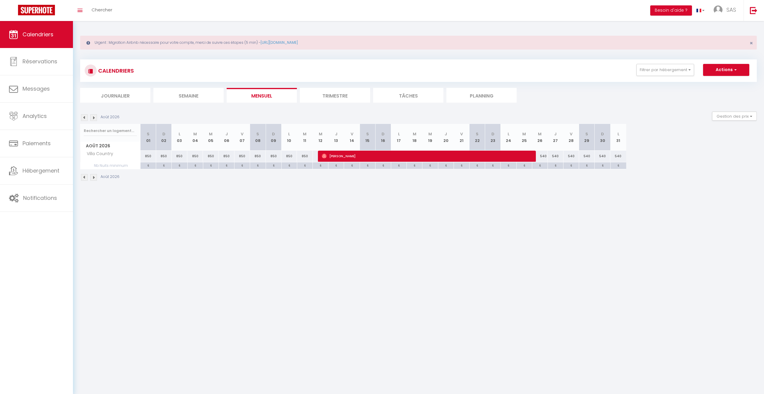
click at [95, 119] on img at bounding box center [93, 117] width 7 height 7
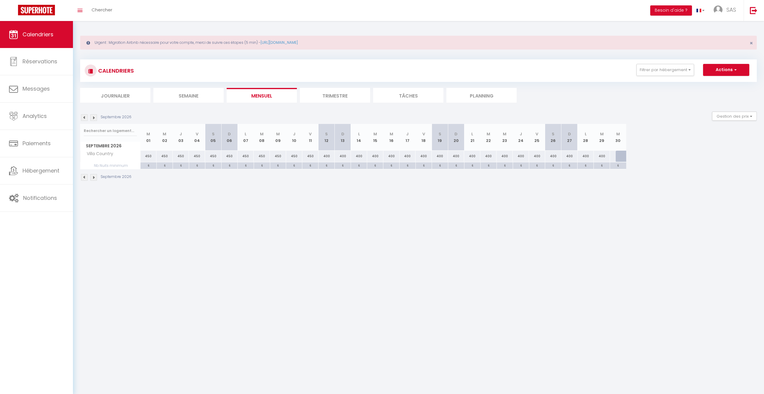
click at [442, 158] on div "400" at bounding box center [440, 156] width 16 height 11
type input "400"
type input "[PERSON_NAME] 19 Septembre 2026"
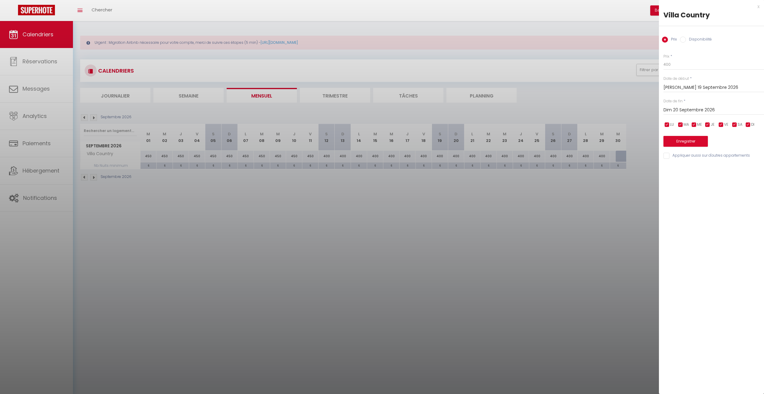
click at [685, 105] on div "Dim 20 Septembre 2026 < [DATE] > Dim Lun Mar Mer Jeu Ven Sam 1 2 3 4 5 6 7 8 9 …" at bounding box center [714, 109] width 101 height 11
click at [691, 110] on input "Dim 20 Septembre 2026" at bounding box center [714, 110] width 101 height 8
drag, startPoint x: 707, startPoint y: 191, endPoint x: 704, endPoint y: 179, distance: 12.5
click at [707, 191] on span "30" at bounding box center [709, 193] width 13 height 12
type input "Mer 30 Septembre 2026"
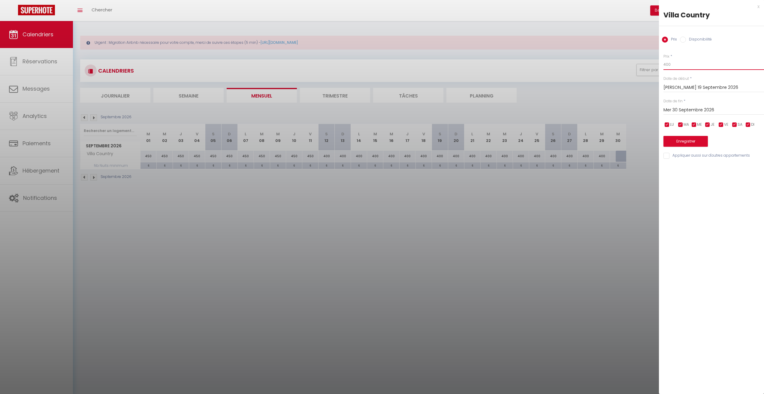
drag, startPoint x: 673, startPoint y: 62, endPoint x: 641, endPoint y: 63, distance: 32.2
click at [641, 63] on body "🟢 Des questions ou besoin d'assistance pour la migration AirBnB? Prenez rdv >>>…" at bounding box center [382, 218] width 764 height 394
type input "390"
click at [691, 136] on button "Enregistrer" at bounding box center [686, 141] width 44 height 11
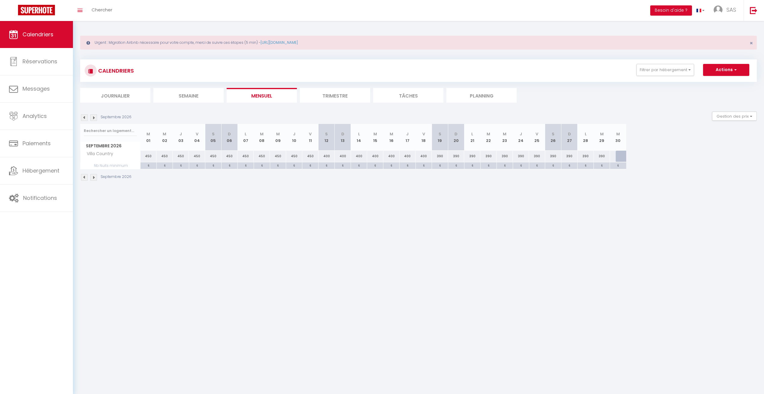
click at [438, 157] on div "390" at bounding box center [440, 156] width 16 height 11
type input "390"
type input "[PERSON_NAME] 19 Septembre 2026"
type input "Dim 20 Septembre 2026"
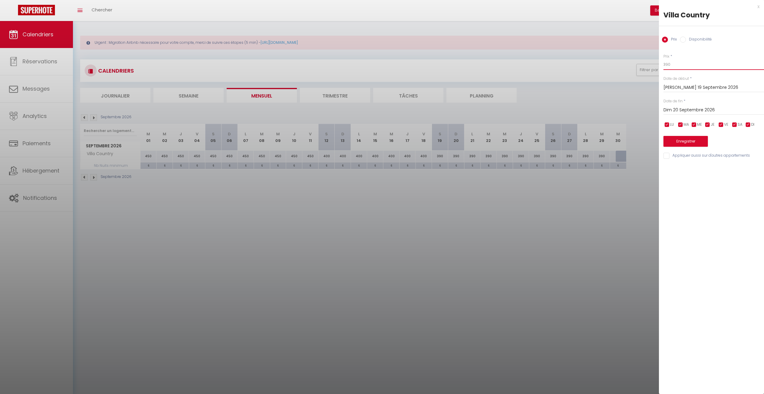
drag, startPoint x: 679, startPoint y: 67, endPoint x: 605, endPoint y: 79, distance: 75.4
click at [605, 79] on body "🟢 Des questions ou besoin d'assistance pour la migration AirBnB? Prenez rdv >>>…" at bounding box center [382, 218] width 764 height 394
type input "400"
click at [688, 145] on button "Enregistrer" at bounding box center [686, 141] width 44 height 11
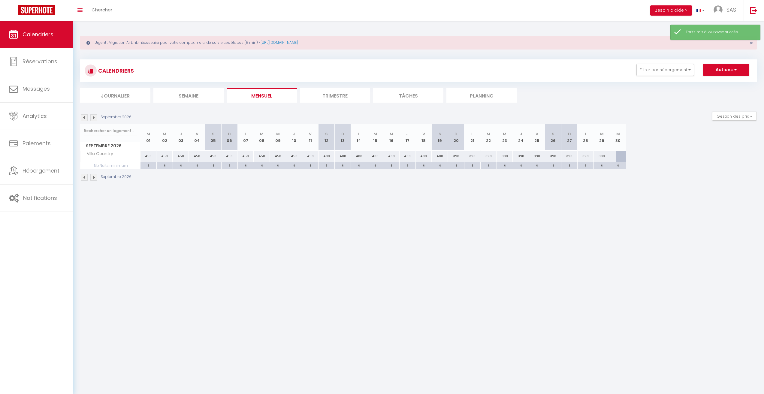
click at [85, 120] on img at bounding box center [84, 117] width 7 height 7
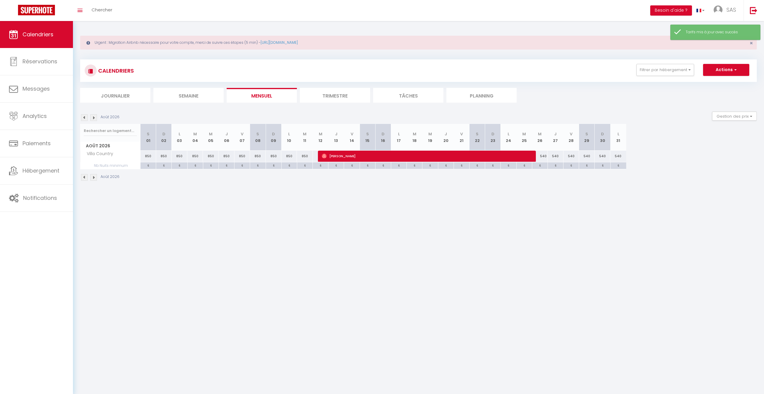
click at [85, 120] on img at bounding box center [84, 117] width 7 height 7
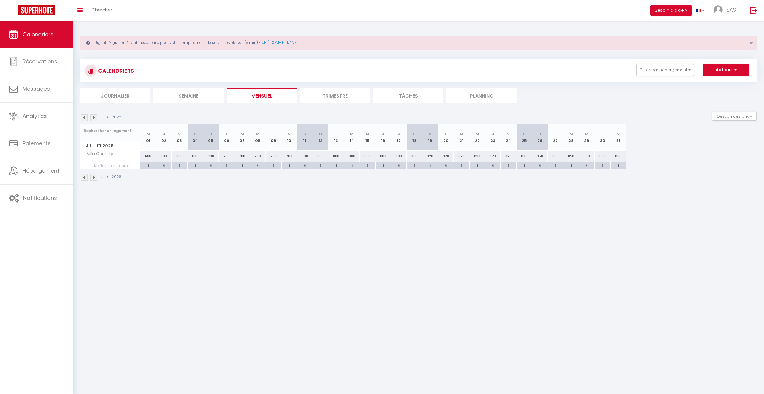
click at [85, 120] on img at bounding box center [84, 117] width 7 height 7
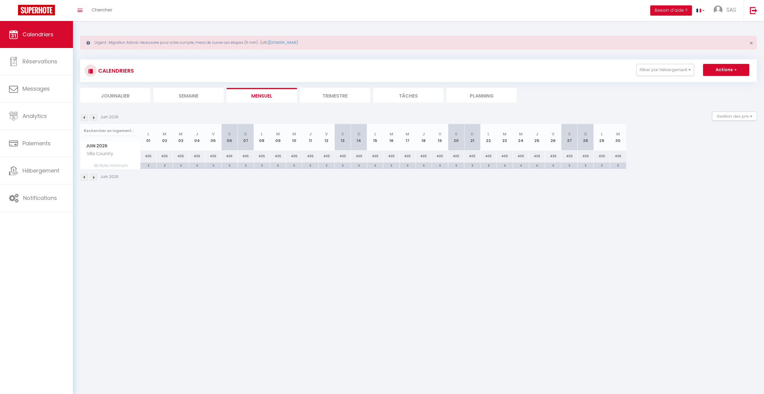
click at [85, 120] on img at bounding box center [84, 117] width 7 height 7
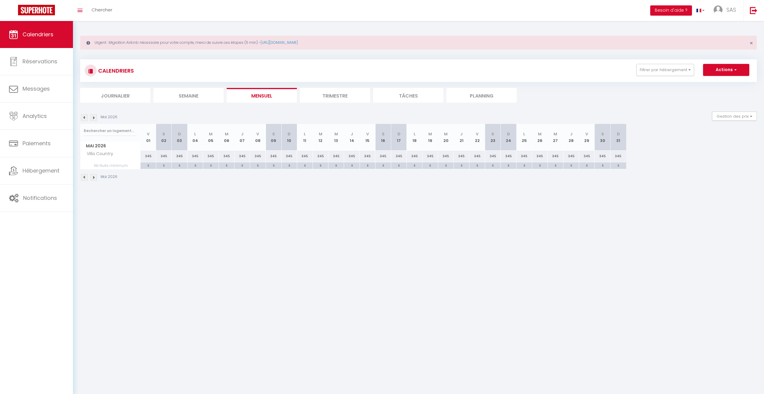
click at [85, 120] on img at bounding box center [84, 117] width 7 height 7
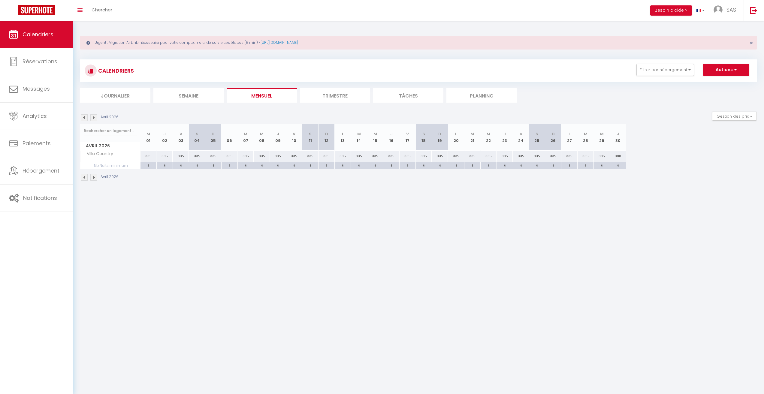
click at [85, 120] on img at bounding box center [84, 117] width 7 height 7
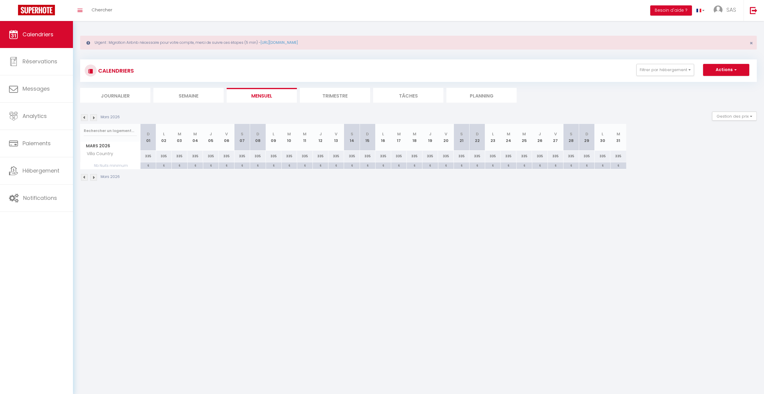
click at [85, 120] on img at bounding box center [84, 117] width 7 height 7
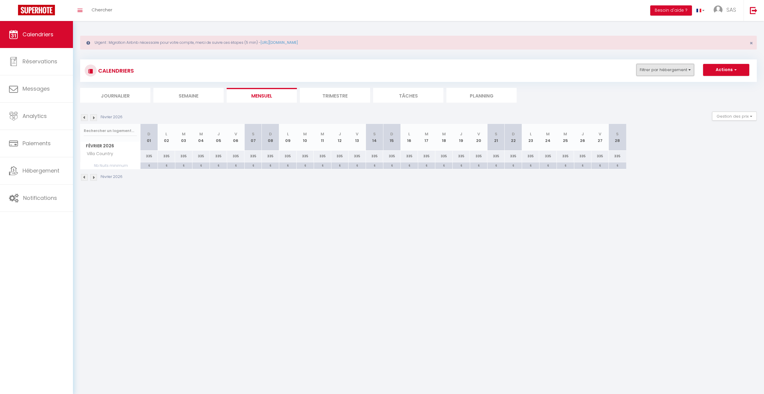
click at [683, 69] on button "Filtrer par hébergement" at bounding box center [666, 70] width 58 height 12
click at [653, 129] on input "Villa Country" at bounding box center [683, 132] width 75 height 6
checkbox input "false"
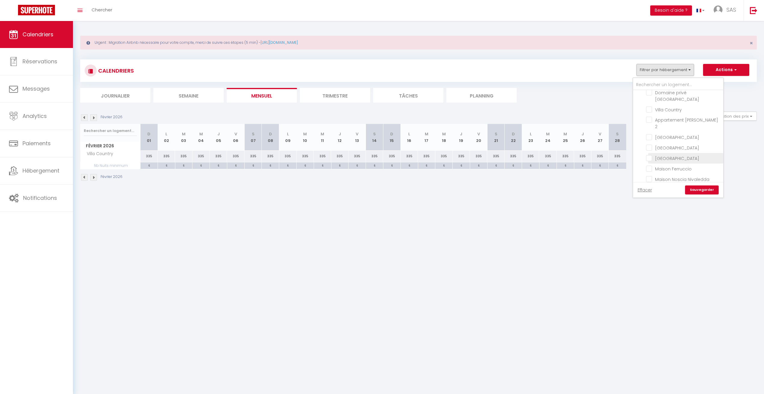
scroll to position [90, 0]
click at [682, 147] on input "Appartement [PERSON_NAME] 2" at bounding box center [683, 150] width 75 height 6
checkbox input "true"
click at [711, 192] on link "Sauvegarder" at bounding box center [702, 190] width 34 height 9
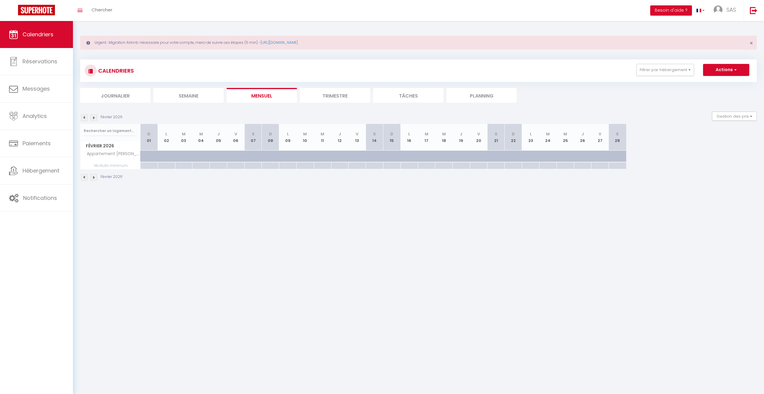
click at [91, 119] on img at bounding box center [93, 117] width 7 height 7
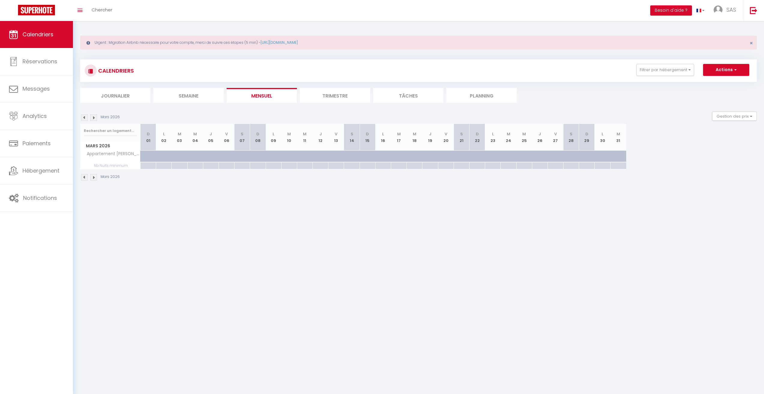
click at [92, 120] on img at bounding box center [93, 117] width 7 height 7
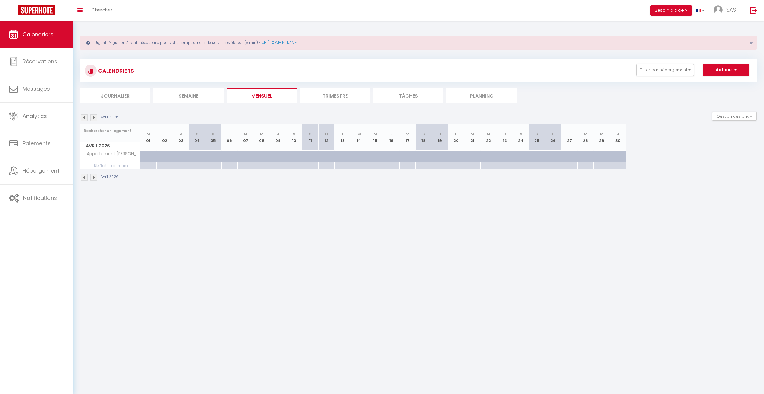
click at [92, 120] on img at bounding box center [93, 117] width 7 height 7
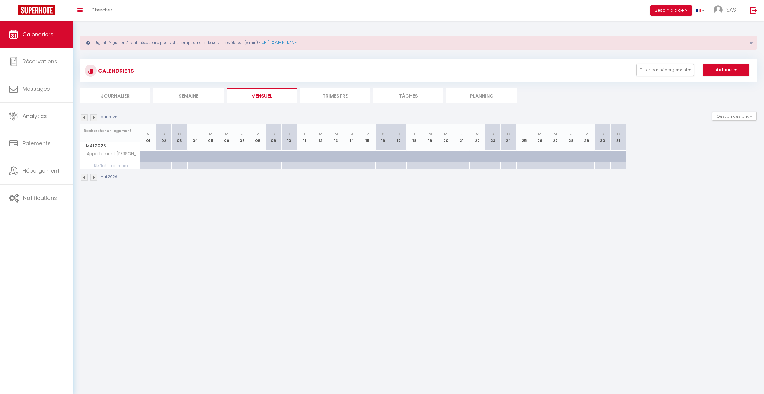
click at [144, 159] on div at bounding box center [149, 156] width 16 height 11
type input "110"
type input "Ven 01 Mai 2026"
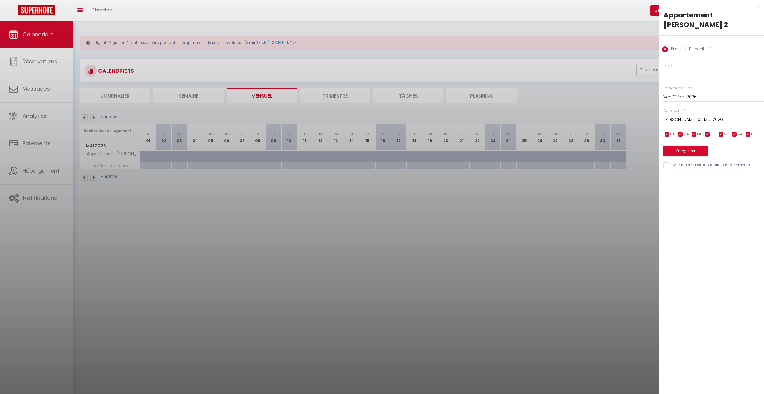
click at [686, 116] on input "[PERSON_NAME] 02 Mai 2026" at bounding box center [714, 120] width 101 height 8
click at [674, 208] on span "31" at bounding box center [670, 214] width 13 height 12
type input "Dim 31 Mai 2026"
drag, startPoint x: 675, startPoint y: 67, endPoint x: 632, endPoint y: 68, distance: 43.3
click at [632, 68] on body "🟢 Des questions ou besoin d'assistance pour la migration AirBnB? Prenez rdv >>>…" at bounding box center [382, 218] width 764 height 394
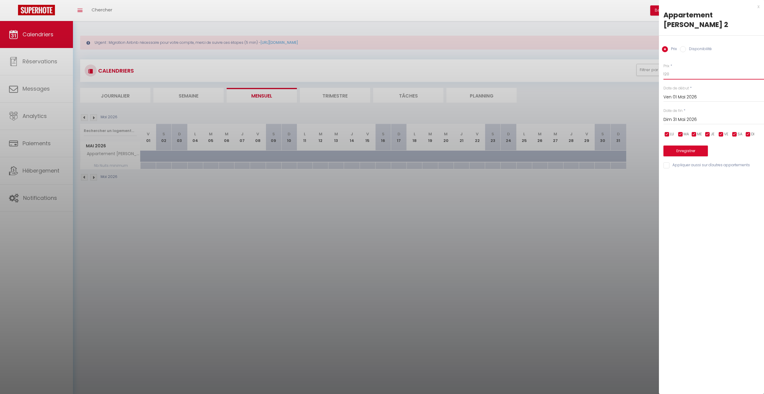
type input "120"
click at [679, 146] on button "Enregistrer" at bounding box center [686, 151] width 44 height 11
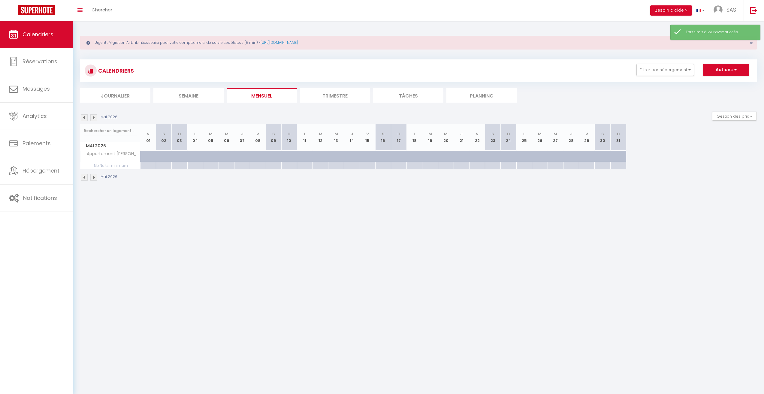
click at [619, 154] on div at bounding box center [624, 159] width 16 height 11
type input "110"
type input "Dim 31 Mai 2026"
type input "Lun 01 Juin 2026"
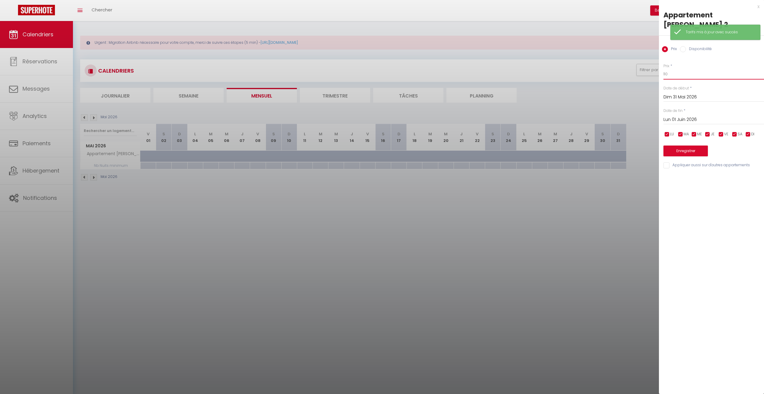
drag, startPoint x: 672, startPoint y: 66, endPoint x: 659, endPoint y: 68, distance: 13.1
click at [659, 68] on body "🟢 Des questions ou besoin d'assistance pour la migration AirBnB? Prenez rdv >>>…" at bounding box center [382, 218] width 764 height 394
type input "120"
click at [692, 146] on button "Enregistrer" at bounding box center [686, 151] width 44 height 11
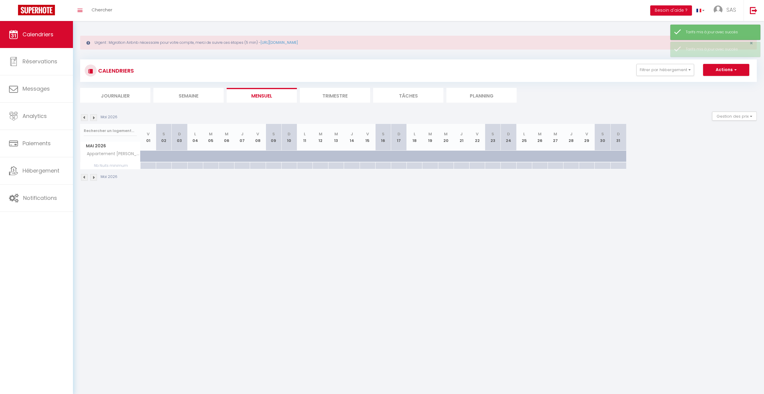
click at [596, 154] on div at bounding box center [603, 156] width 16 height 11
type input "120"
type input "[PERSON_NAME] 30 Mai 2026"
type input "Dim 31 Mai 2026"
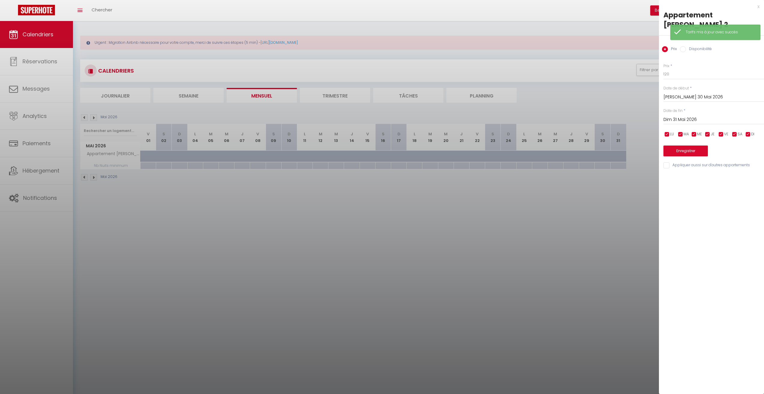
click at [617, 156] on div at bounding box center [382, 197] width 764 height 394
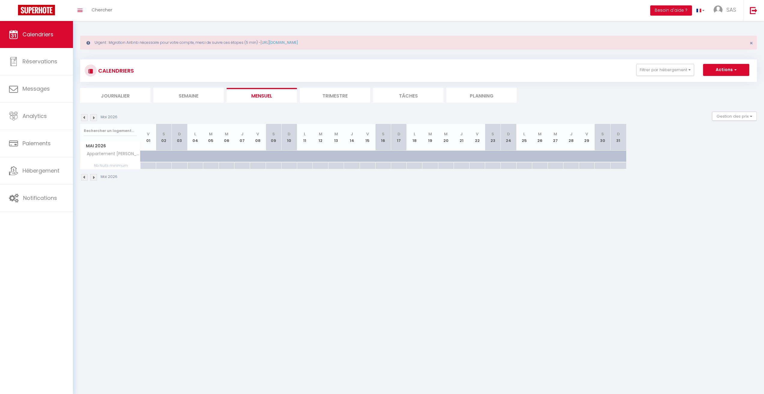
click at [94, 117] on img at bounding box center [93, 117] width 7 height 7
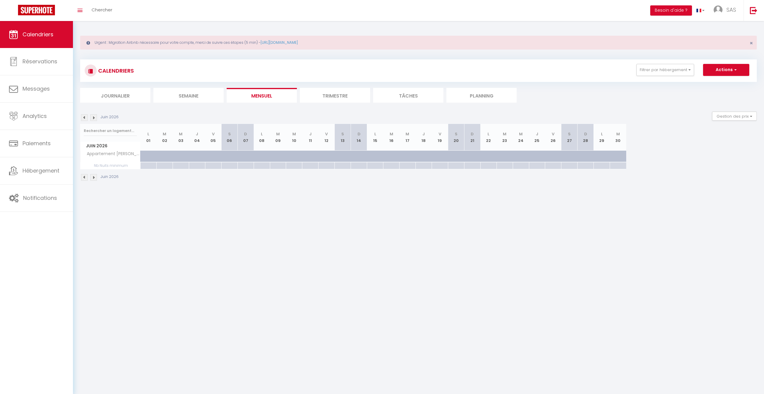
click at [144, 156] on div at bounding box center [149, 156] width 16 height 11
type input "110"
type input "Lun 01 Juin 2026"
type input "[DATE] Juin 2026"
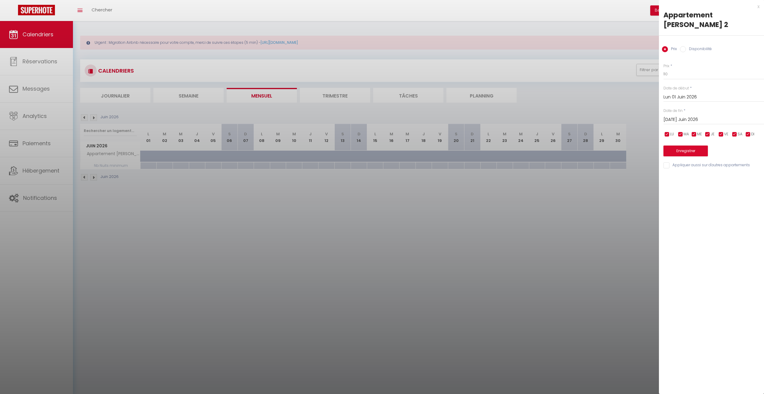
click at [87, 116] on div at bounding box center [382, 197] width 764 height 394
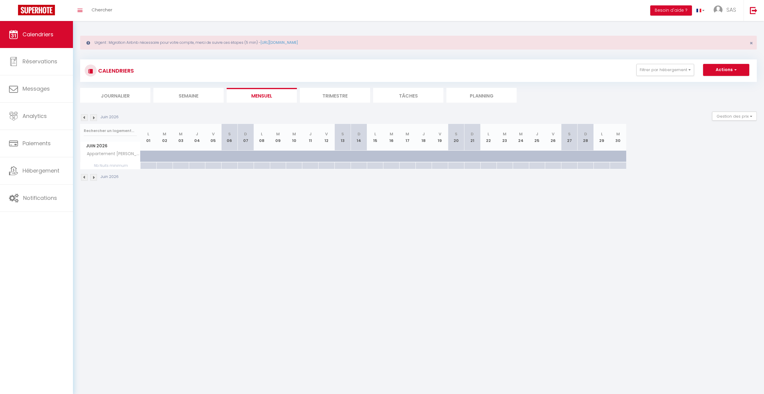
click at [85, 117] on img at bounding box center [84, 117] width 7 height 7
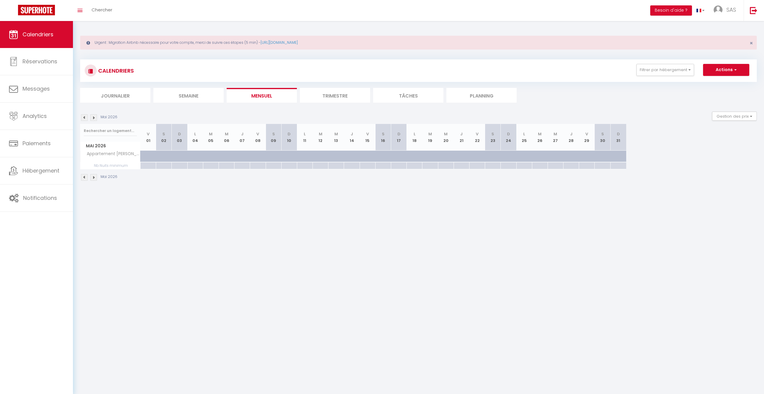
click at [151, 153] on div at bounding box center [149, 156] width 16 height 11
type input "120"
type input "Ven 01 Mai 2026"
type input "[PERSON_NAME] 02 Mai 2026"
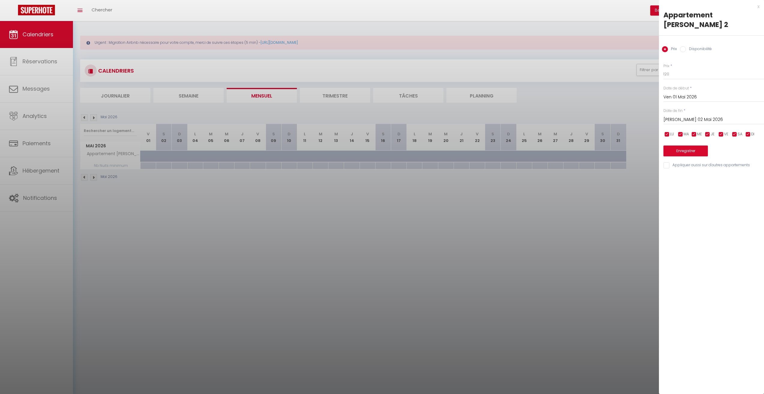
click at [95, 115] on div at bounding box center [382, 197] width 764 height 394
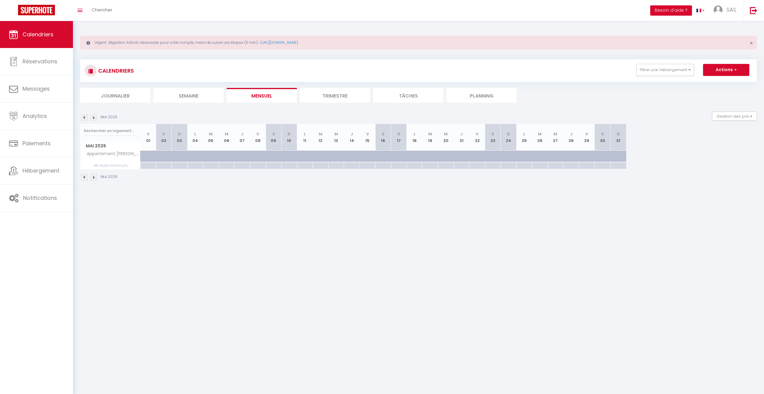
click at [93, 120] on img at bounding box center [93, 117] width 7 height 7
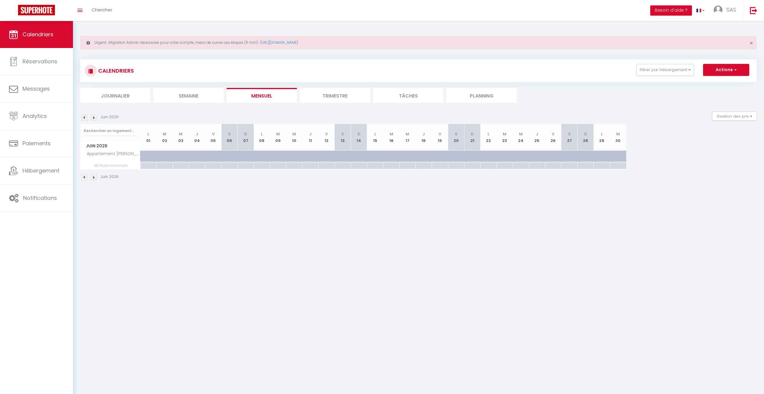
click at [142, 156] on div at bounding box center [149, 156] width 16 height 11
type input "110"
type input "Lun 01 Juin 2026"
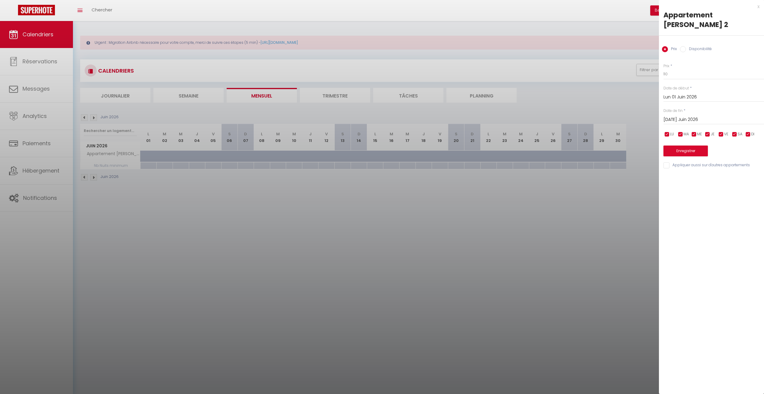
click at [694, 116] on input "[DATE] Juin 2026" at bounding box center [714, 120] width 101 height 8
click at [696, 196] on span "30" at bounding box center [696, 202] width 13 height 12
type input "[DATE] Juin 2026"
drag, startPoint x: 672, startPoint y: 62, endPoint x: 637, endPoint y: 66, distance: 35.3
click at [637, 66] on body "🟢 Des questions ou besoin d'assistance pour la migration AirBnB? Prenez rdv >>>…" at bounding box center [382, 218] width 764 height 394
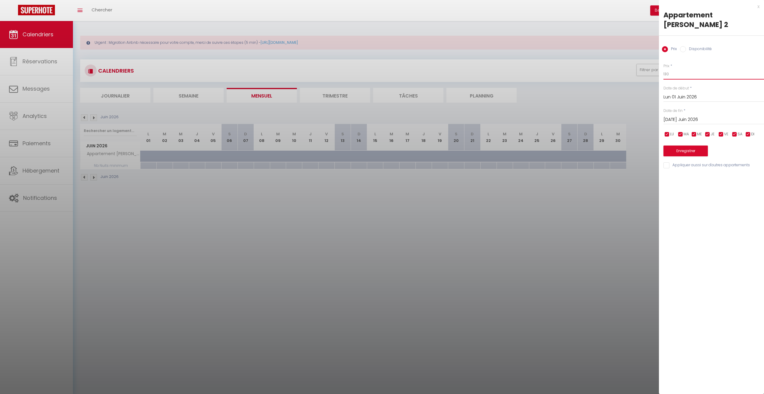
type input "130"
click at [693, 146] on button "Enregistrer" at bounding box center [686, 151] width 44 height 11
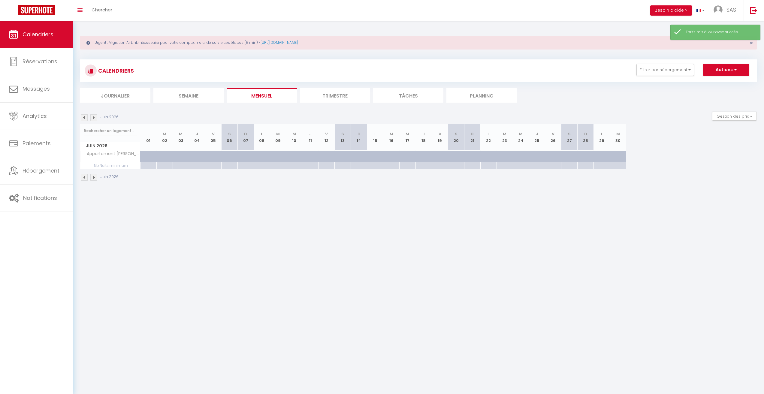
click at [622, 160] on div at bounding box center [624, 159] width 16 height 11
type input "110"
type input "[DATE] Juin 2026"
type input "Mer 01 Juillet 2026"
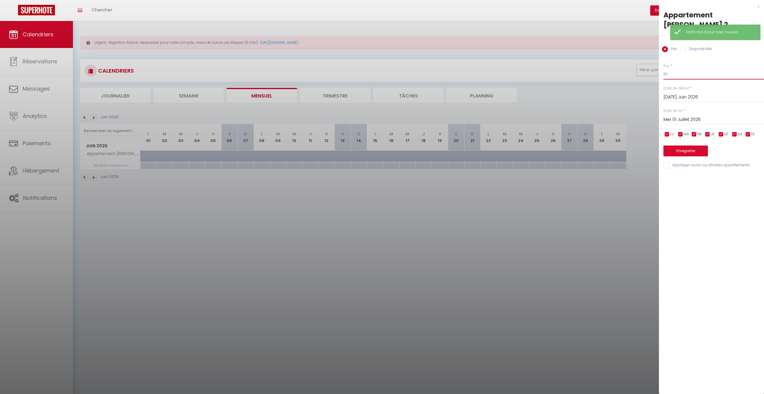
drag, startPoint x: 659, startPoint y: 70, endPoint x: 643, endPoint y: 71, distance: 16.2
click at [650, 71] on body "🟢 Des questions ou besoin d'assistance pour la migration AirBnB? Prenez rdv >>>…" at bounding box center [382, 218] width 764 height 394
type input "130"
click at [697, 146] on button "Enregistrer" at bounding box center [686, 151] width 44 height 11
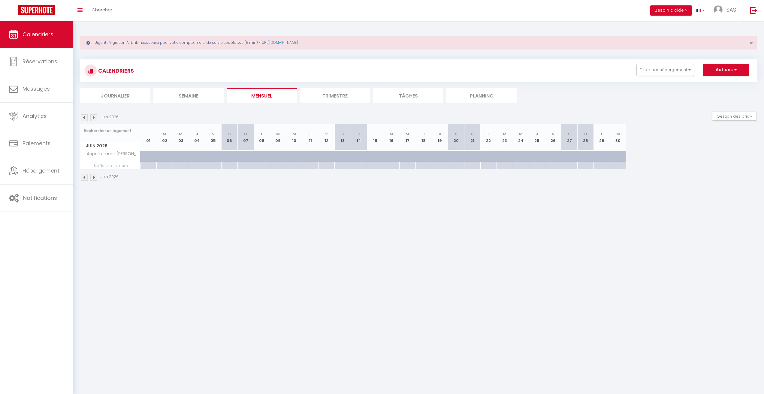
click at [602, 155] on div at bounding box center [608, 159] width 16 height 11
type input "130"
type input "Lun 29 Juin 2026"
type input "[DATE] Juin 2026"
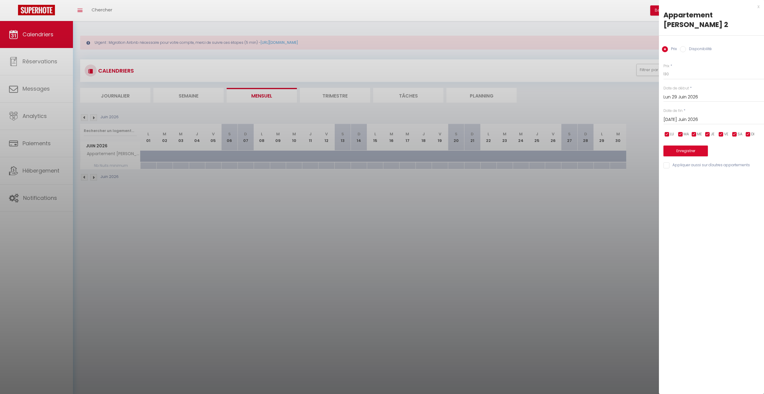
click at [595, 211] on div at bounding box center [382, 197] width 764 height 394
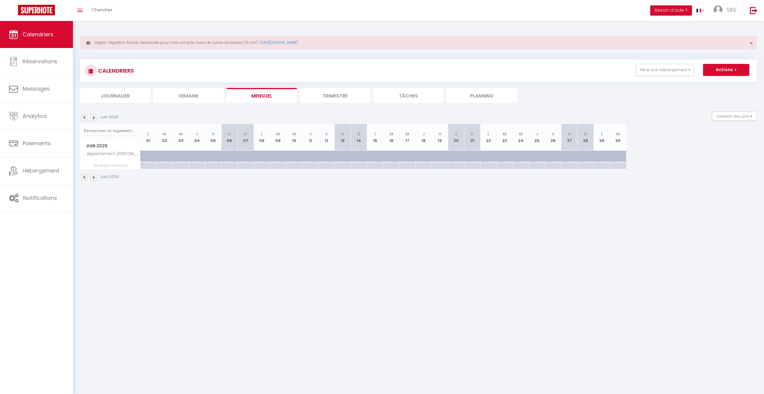
click at [95, 117] on img at bounding box center [93, 117] width 7 height 7
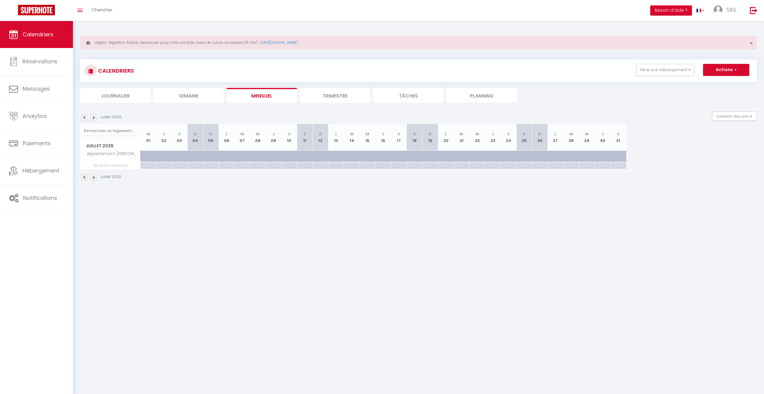
click at [142, 154] on div "110" at bounding box center [148, 156] width 16 height 11
type input "110"
type input "Mer 01 Juillet 2026"
type input "Jeu 02 Juillet 2026"
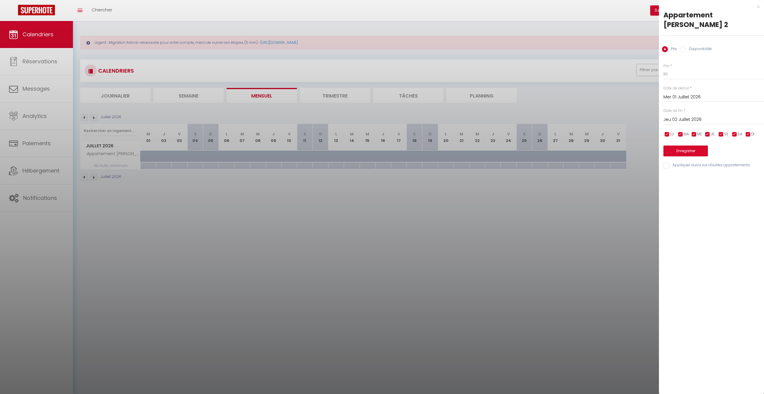
click at [150, 156] on div at bounding box center [382, 197] width 764 height 394
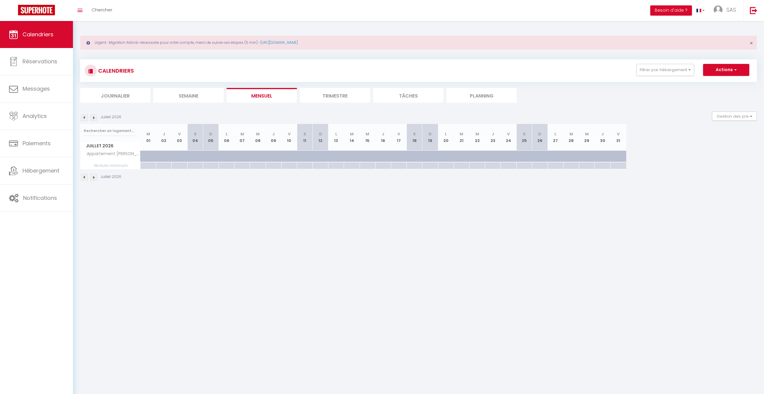
click at [142, 157] on div at bounding box center [149, 156] width 16 height 11
type input "110"
type input "Mer 01 Juillet 2026"
type input "Jeu 02 Juillet 2026"
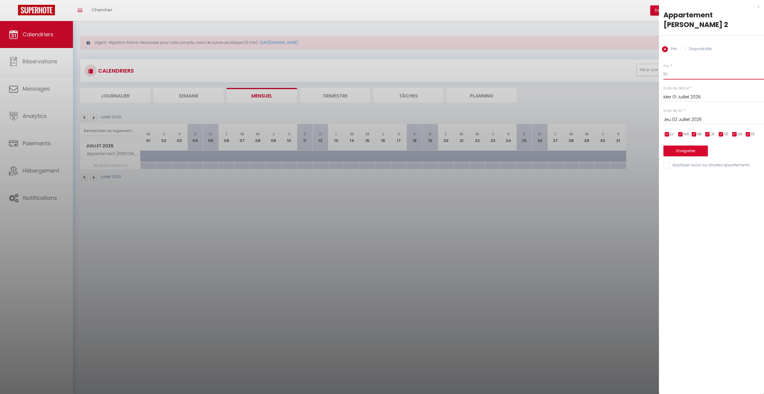
drag, startPoint x: 697, startPoint y: 65, endPoint x: 682, endPoint y: 66, distance: 15.4
click at [684, 69] on input "110" at bounding box center [714, 74] width 101 height 11
drag, startPoint x: 686, startPoint y: 64, endPoint x: 630, endPoint y: 66, distance: 55.9
click at [630, 66] on body "🟢 Des questions ou besoin d'assistance pour la migration AirBnB? Prenez rdv >>>…" at bounding box center [382, 218] width 764 height 394
type input "130"
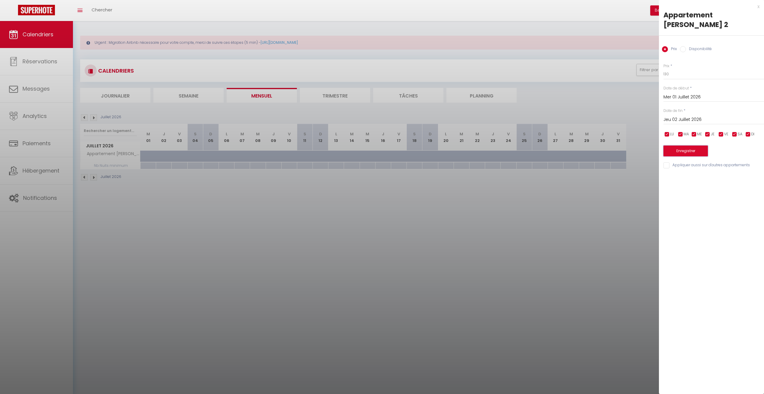
click at [684, 146] on button "Enregistrer" at bounding box center [686, 151] width 44 height 11
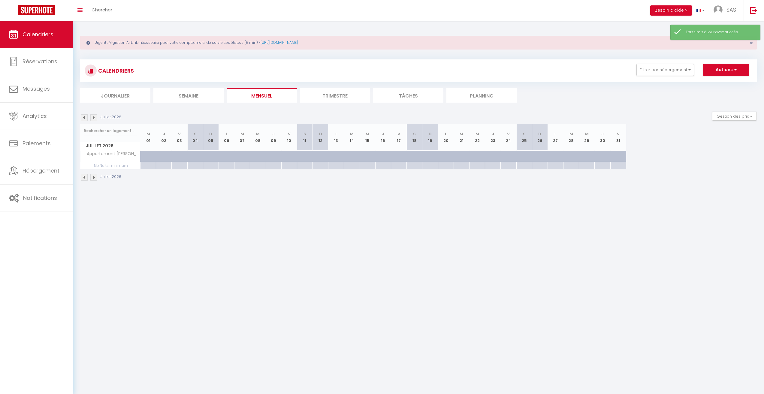
click at [166, 153] on div at bounding box center [164, 156] width 16 height 11
type input "110"
type input "Jeu 02 Juillet 2026"
type input "Ven 03 Juillet 2026"
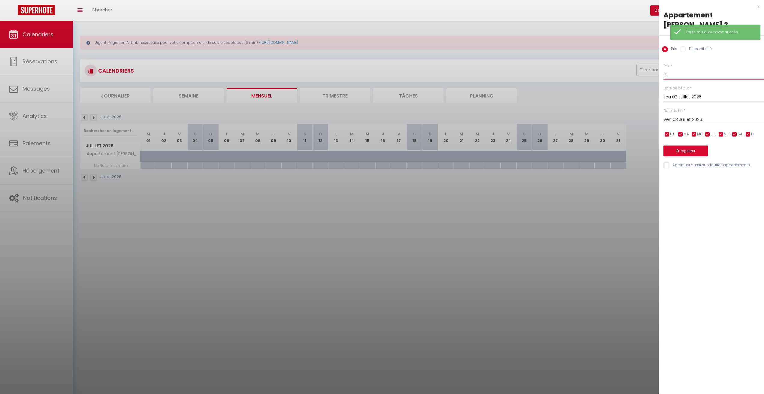
drag, startPoint x: 676, startPoint y: 62, endPoint x: 642, endPoint y: 64, distance: 34.6
click at [642, 64] on body "🟢 Des questions ou besoin d'assistance pour la migration AirBnB? Prenez rdv >>>…" at bounding box center [382, 218] width 764 height 394
type input "130"
click at [694, 146] on button "Enregistrer" at bounding box center [686, 151] width 44 height 11
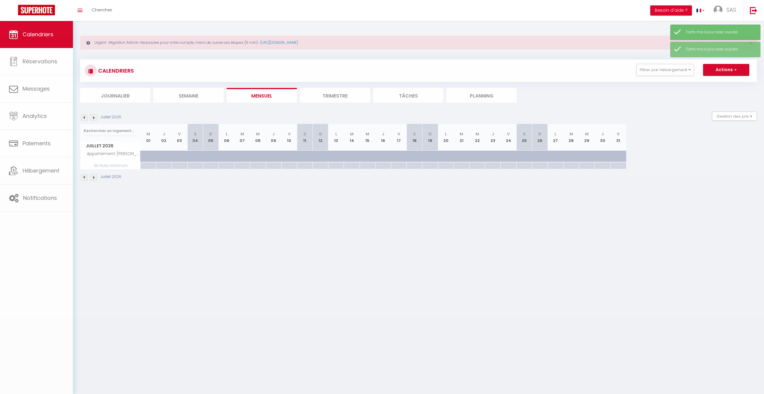
click at [179, 155] on div at bounding box center [186, 159] width 16 height 11
type input "Ven 03 Juillet 2026"
type input "[PERSON_NAME] 04 Juillet 2026"
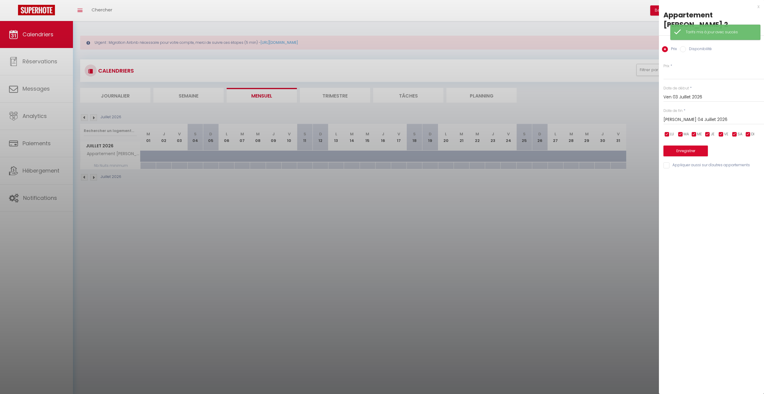
click at [180, 153] on div at bounding box center [382, 197] width 764 height 394
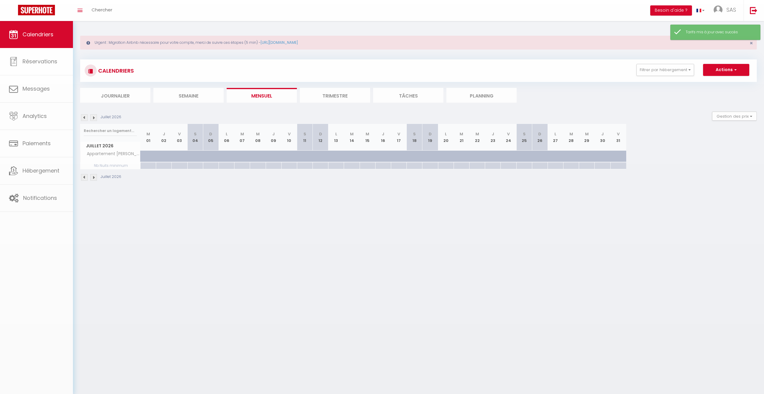
click at [180, 155] on body "🟢 Des questions ou besoin d'assistance pour la migration AirBnB? Prenez rdv >>>…" at bounding box center [382, 218] width 764 height 394
click at [178, 157] on div at bounding box center [186, 159] width 16 height 11
type input "Ven 03 Juillet 2026"
type input "[PERSON_NAME] 04 Juillet 2026"
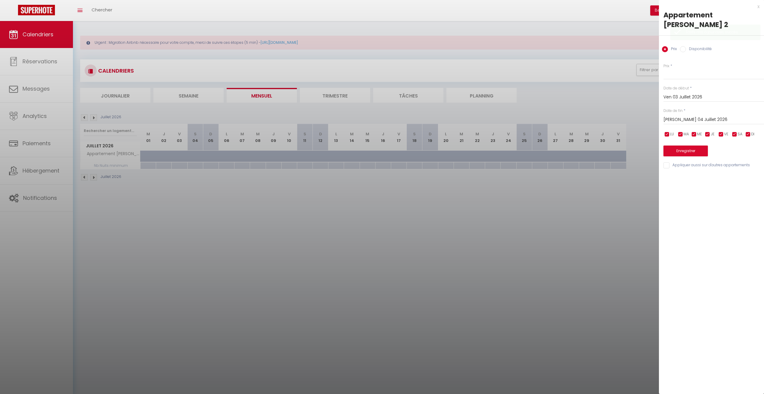
click at [675, 71] on div "Prix * Statut * Disponible Indisponible Date de début * Ven 03 Juillet 2026 < J…" at bounding box center [711, 113] width 105 height 114
click at [675, 70] on input "Prix" at bounding box center [714, 74] width 101 height 11
type input "130"
click at [681, 146] on button "Enregistrer" at bounding box center [686, 151] width 44 height 11
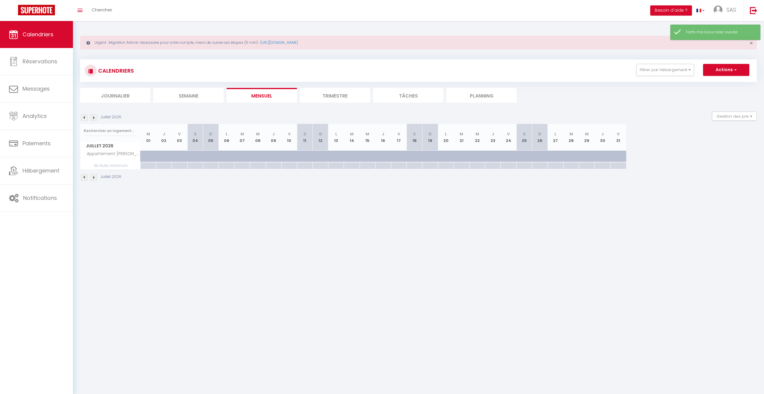
click at [167, 154] on div at bounding box center [170, 159] width 16 height 11
type input "130"
type input "Jeu 02 Juillet 2026"
type input "Ven 03 Juillet 2026"
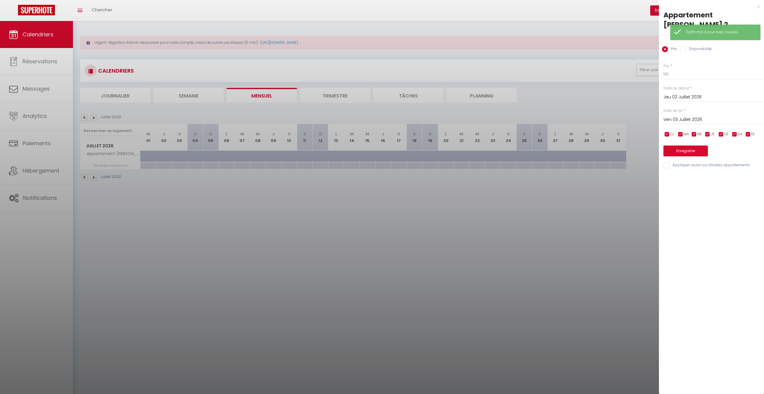
click at [196, 155] on div at bounding box center [382, 197] width 764 height 394
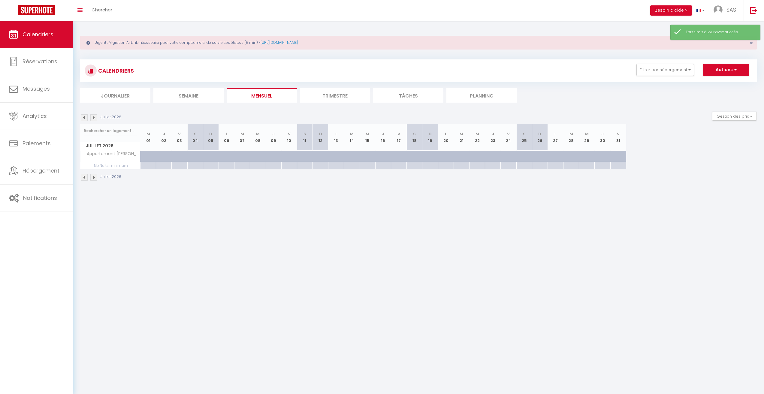
click at [196, 155] on div at bounding box center [201, 159] width 16 height 11
type input "[PERSON_NAME] 04 Juillet 2026"
type input "Dim 05 Juillet 2026"
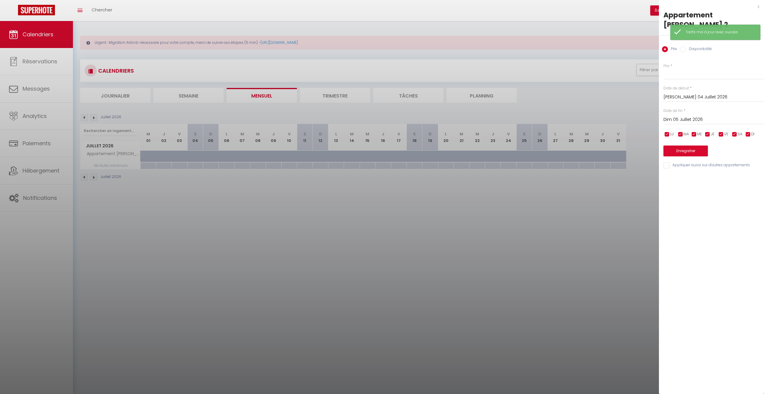
click at [190, 209] on div at bounding box center [382, 197] width 764 height 394
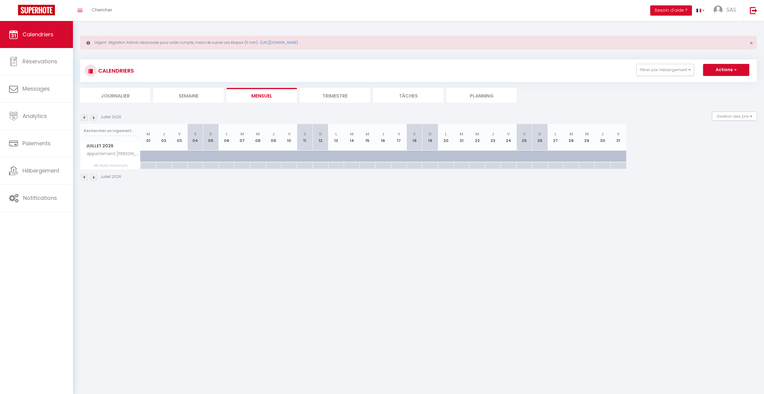
click at [95, 116] on img at bounding box center [93, 117] width 7 height 7
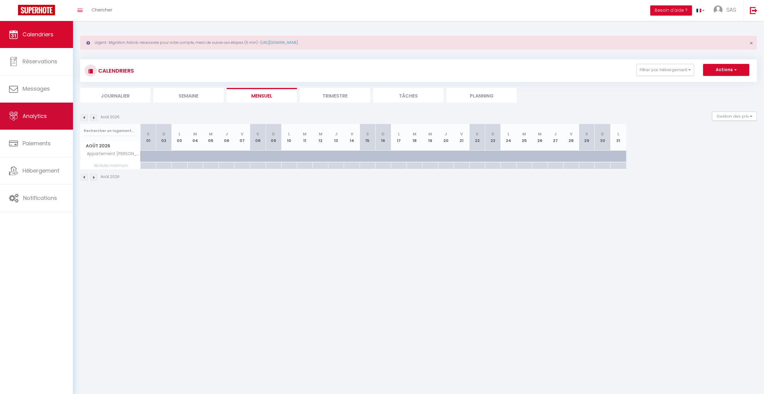
click at [28, 125] on link "Analytics" at bounding box center [36, 116] width 73 height 27
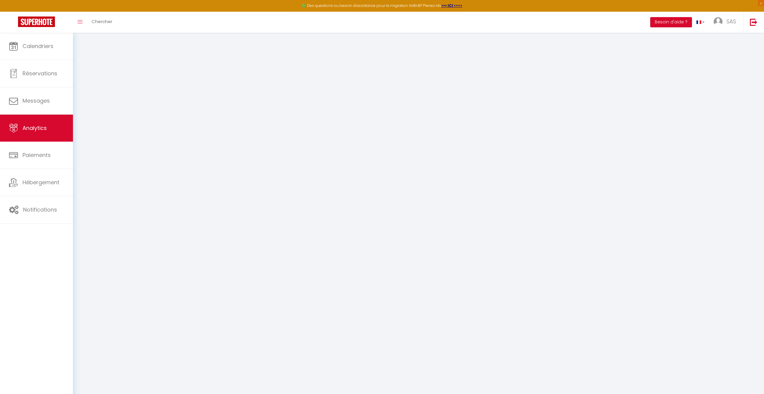
select select "2025"
select select "10"
